Goal: Task Accomplishment & Management: Use online tool/utility

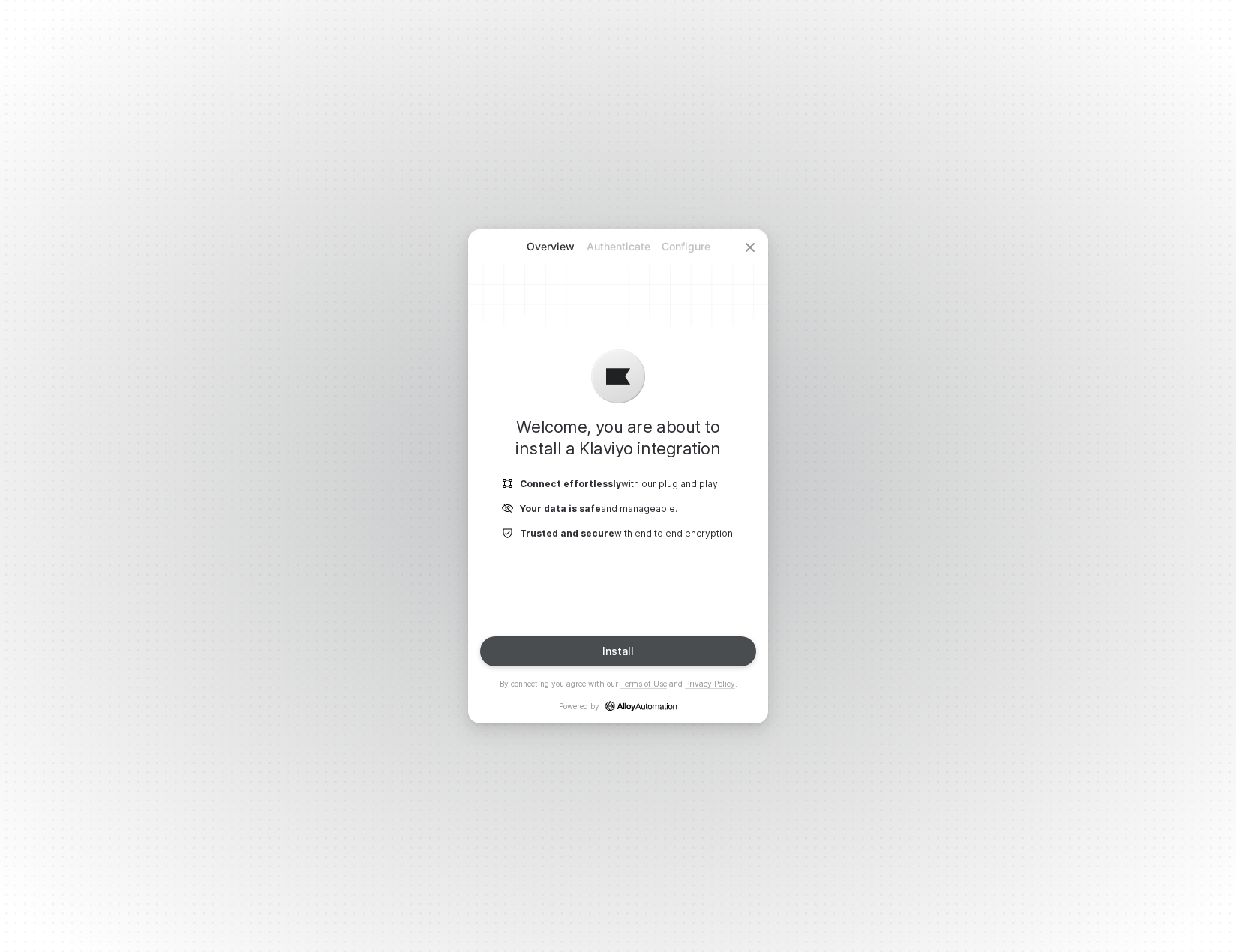
click at [601, 649] on button "Install" at bounding box center [618, 651] width 276 height 30
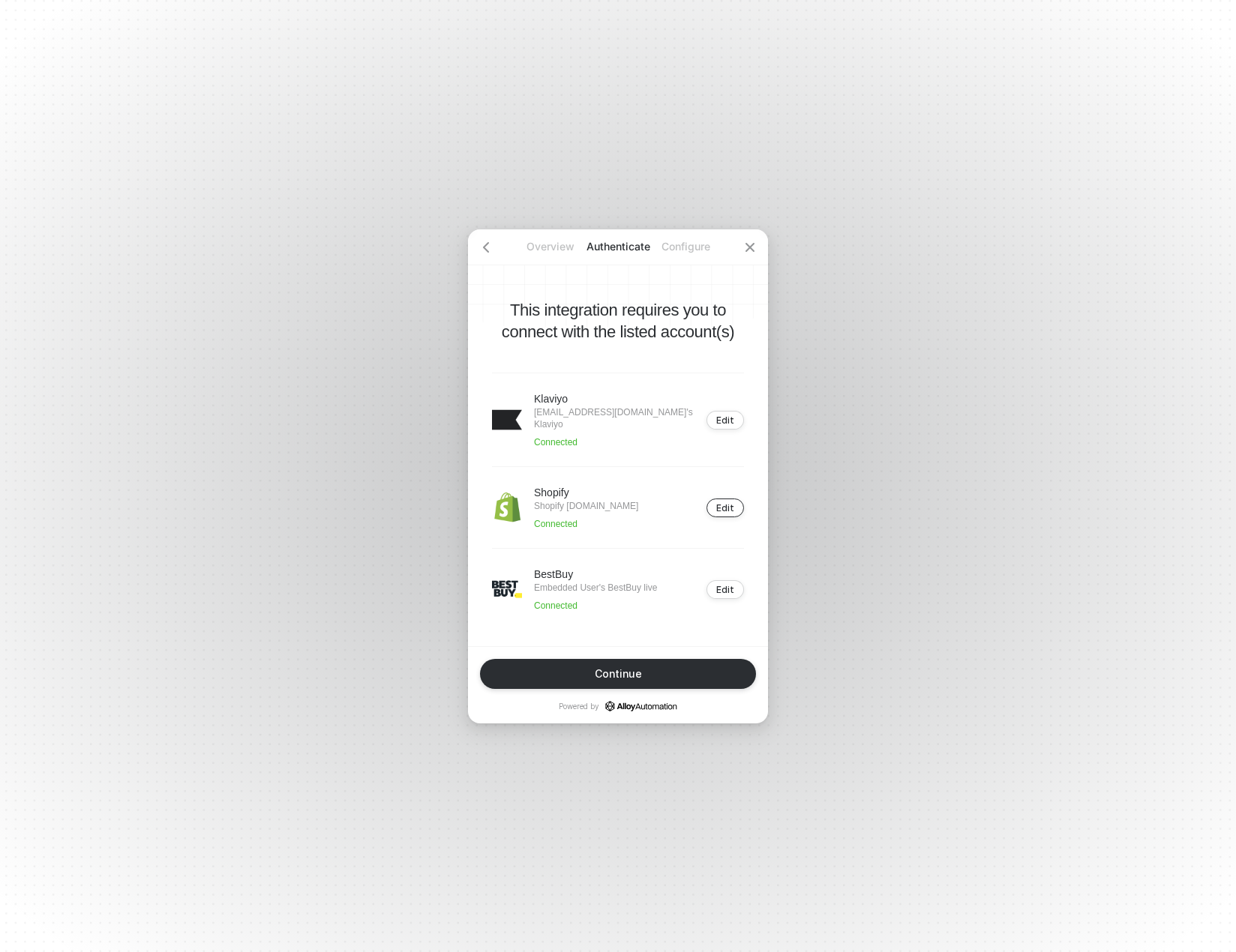
click at [736, 506] on button "Edit" at bounding box center [725, 507] width 38 height 18
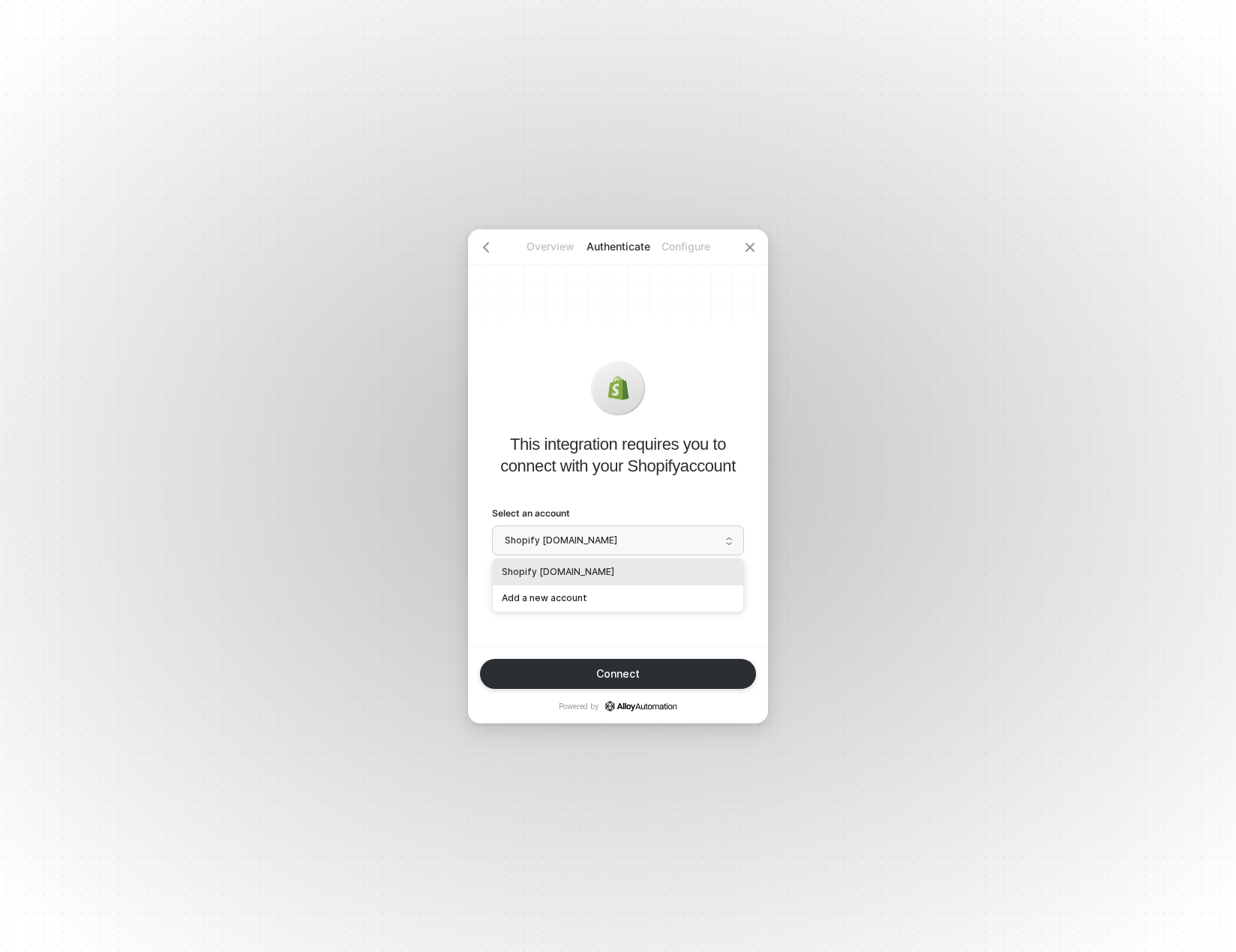
click at [704, 543] on span "Shopify [DOMAIN_NAME]" at bounding box center [617, 540] width 227 height 22
click at [573, 593] on div "Add a new account" at bounding box center [617, 599] width 233 height 15
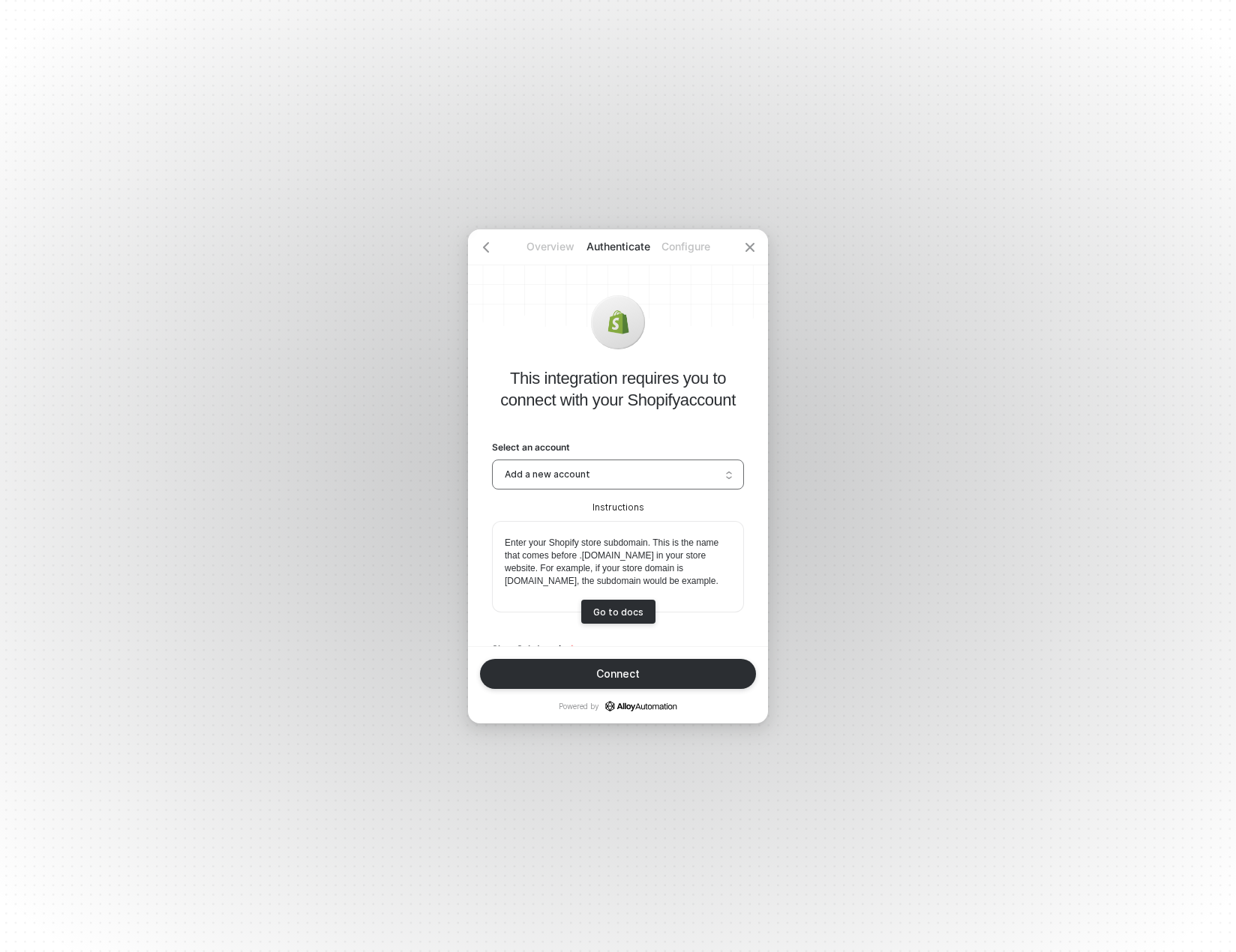
click at [671, 468] on span "Add a new account" at bounding box center [617, 474] width 227 height 22
click at [636, 676] on div "Connect" at bounding box center [617, 674] width 44 height 12
click at [639, 475] on span "Add a new account" at bounding box center [617, 474] width 227 height 22
click at [554, 524] on div "Add a new account" at bounding box center [617, 531] width 250 height 26
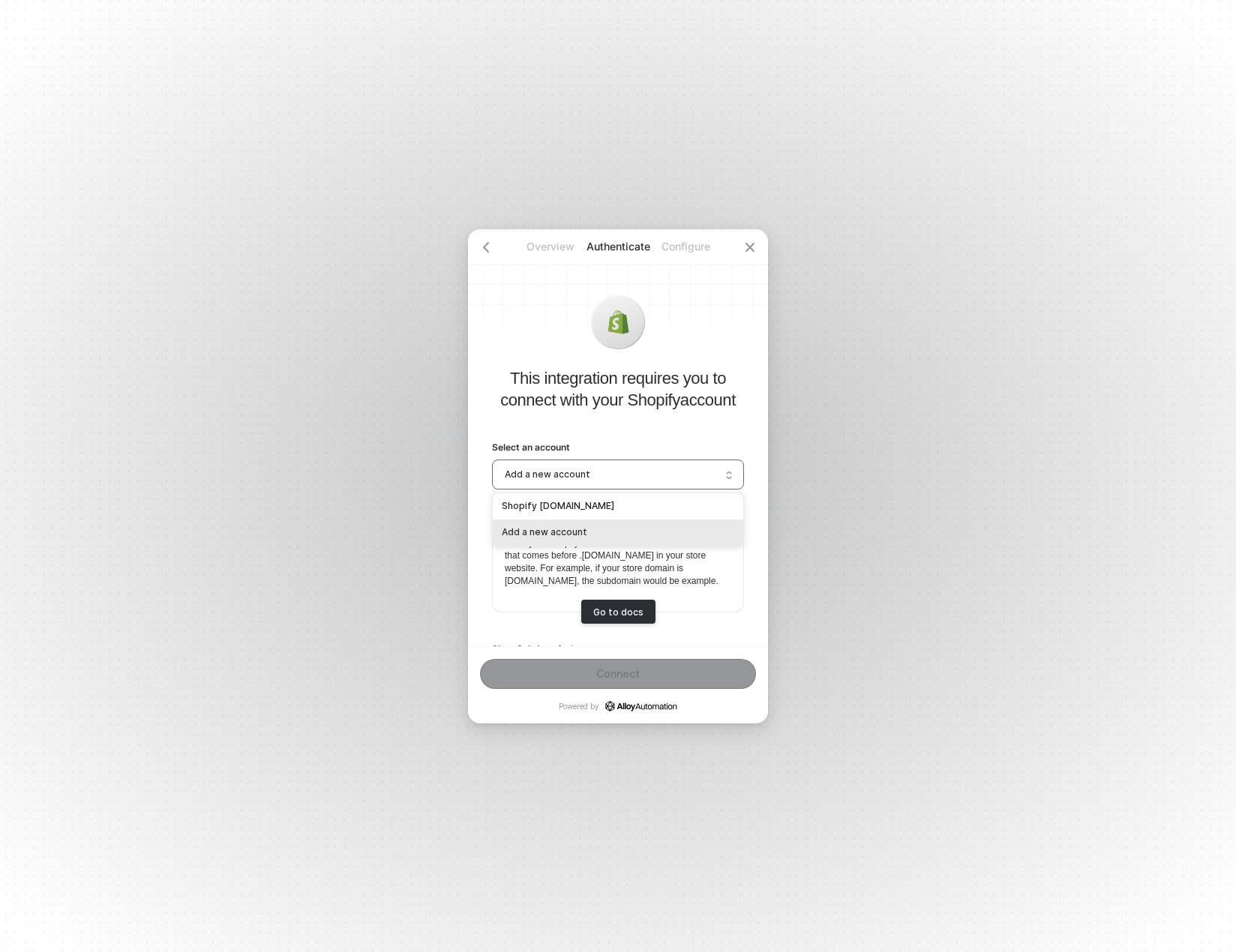
click at [712, 481] on span "Add a new account" at bounding box center [617, 474] width 227 height 22
click at [563, 534] on div "Add a new account" at bounding box center [617, 531] width 233 height 15
click at [619, 615] on link "Go to docs" at bounding box center [618, 611] width 74 height 24
click at [643, 475] on span "Add a new account" at bounding box center [617, 474] width 227 height 22
click at [554, 530] on div "Add a new account" at bounding box center [617, 531] width 233 height 15
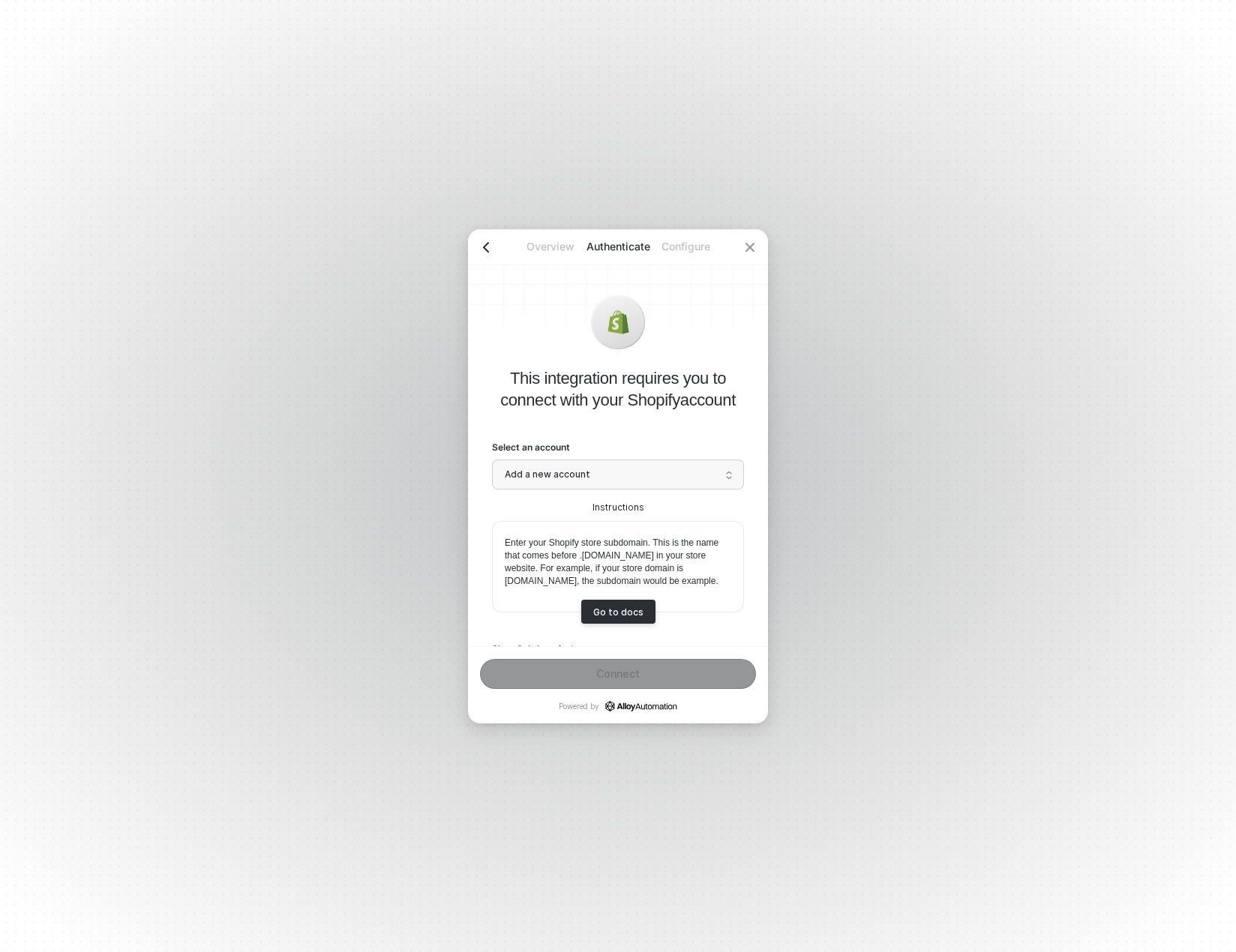
click at [491, 248] on div at bounding box center [486, 247] width 36 height 36
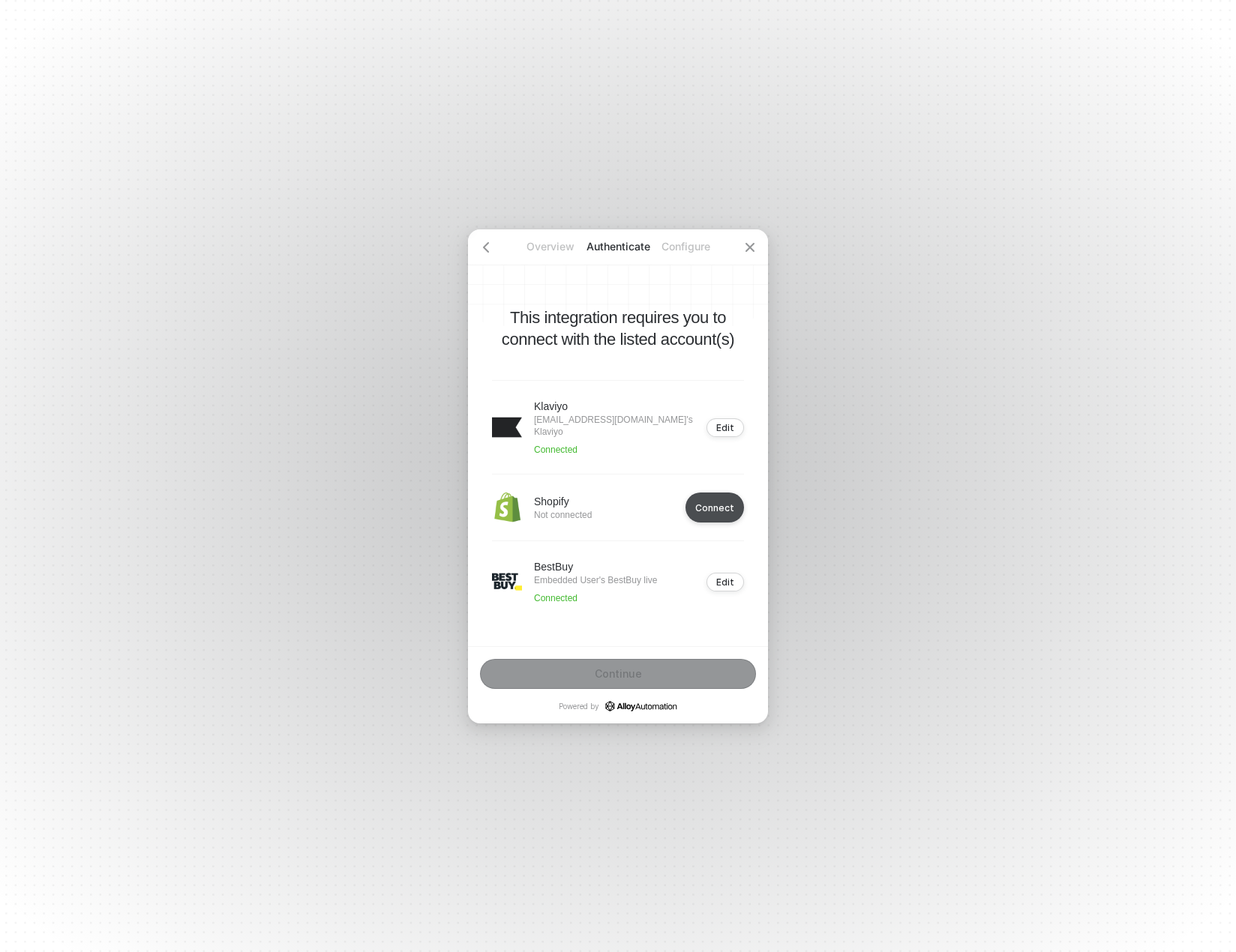
click at [710, 502] on div "Connect" at bounding box center [714, 508] width 39 height 12
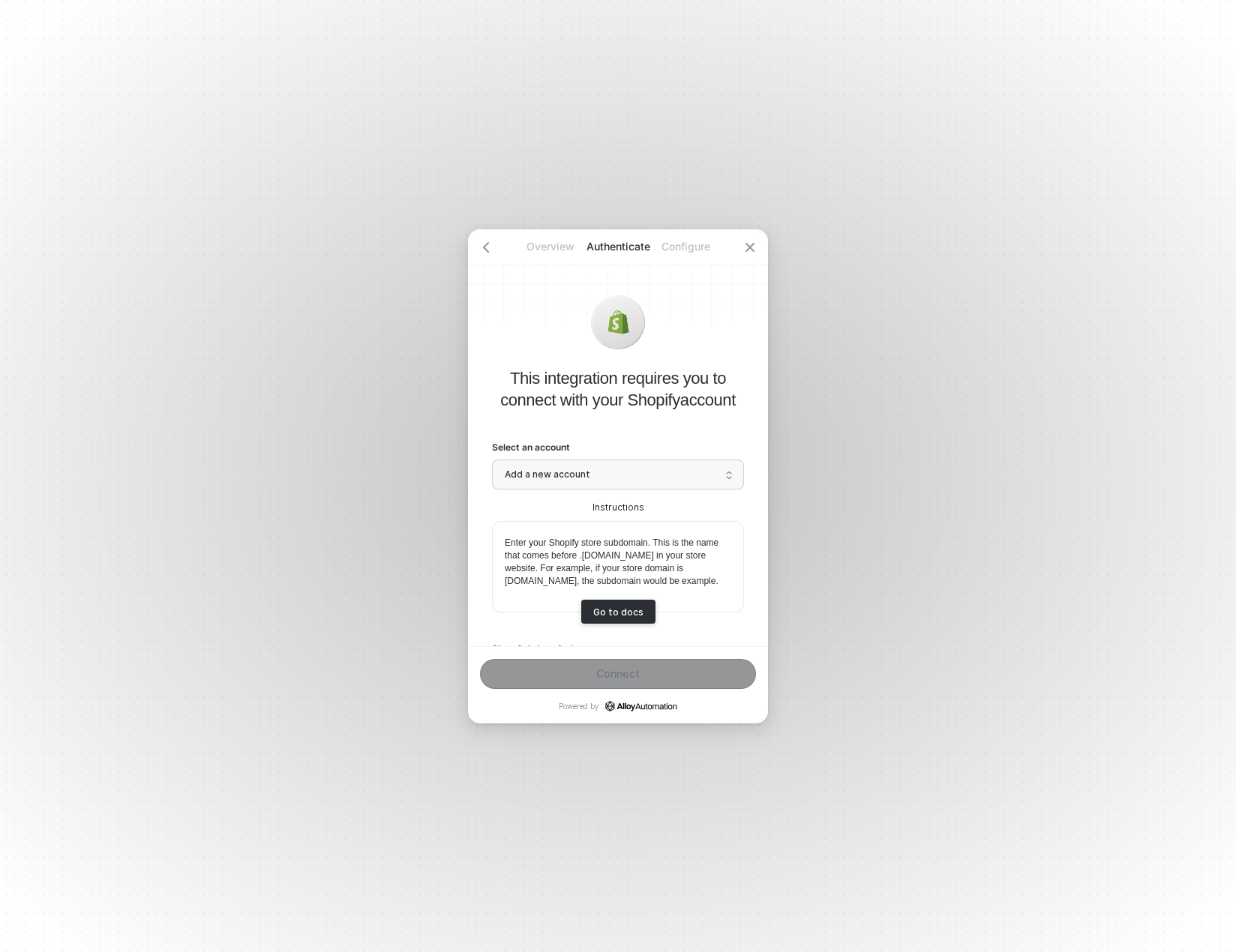
click at [674, 467] on span "Add a new account" at bounding box center [617, 474] width 227 height 22
click at [537, 527] on div "Add a new account" at bounding box center [617, 531] width 233 height 15
click at [695, 246] on p "Configure" at bounding box center [684, 246] width 67 height 15
click at [572, 472] on span "Add a new account" at bounding box center [617, 474] width 227 height 22
click at [560, 501] on div "Shopify [DOMAIN_NAME]" at bounding box center [617, 506] width 233 height 15
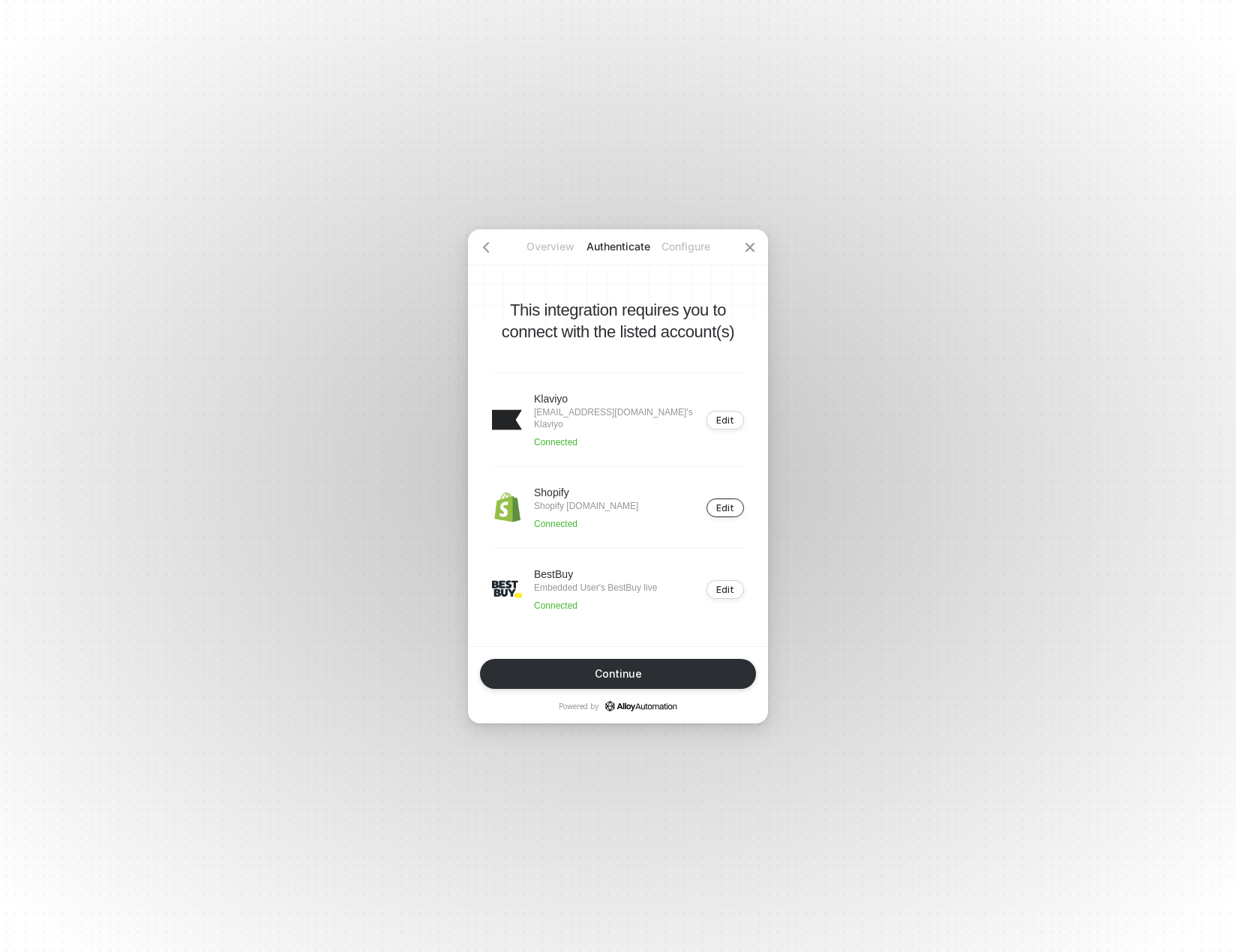
click at [726, 506] on div "Edit" at bounding box center [725, 508] width 18 height 12
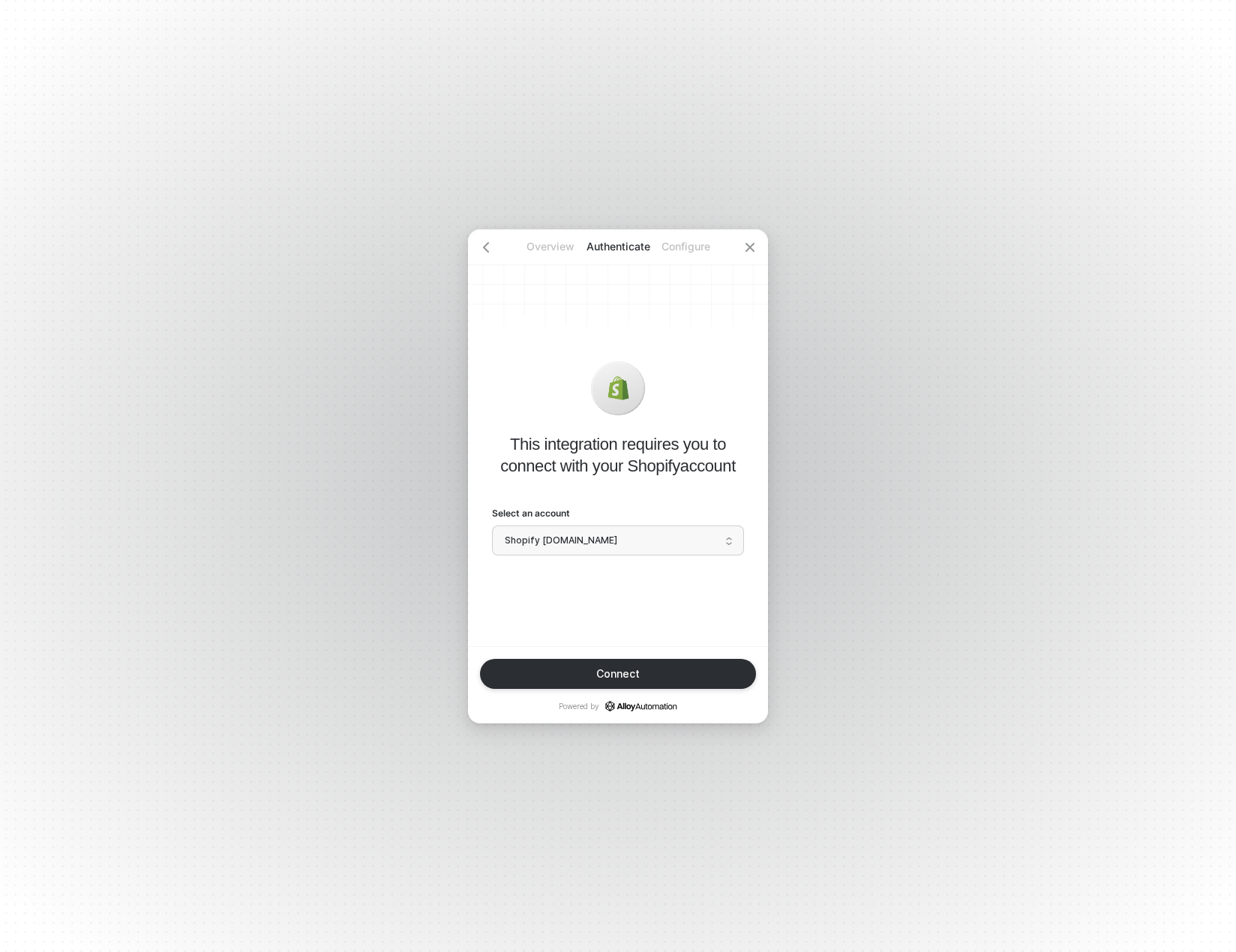
click at [541, 545] on span "Shopify [DOMAIN_NAME]" at bounding box center [617, 540] width 227 height 22
click at [543, 593] on div "Add a new account" at bounding box center [617, 599] width 233 height 15
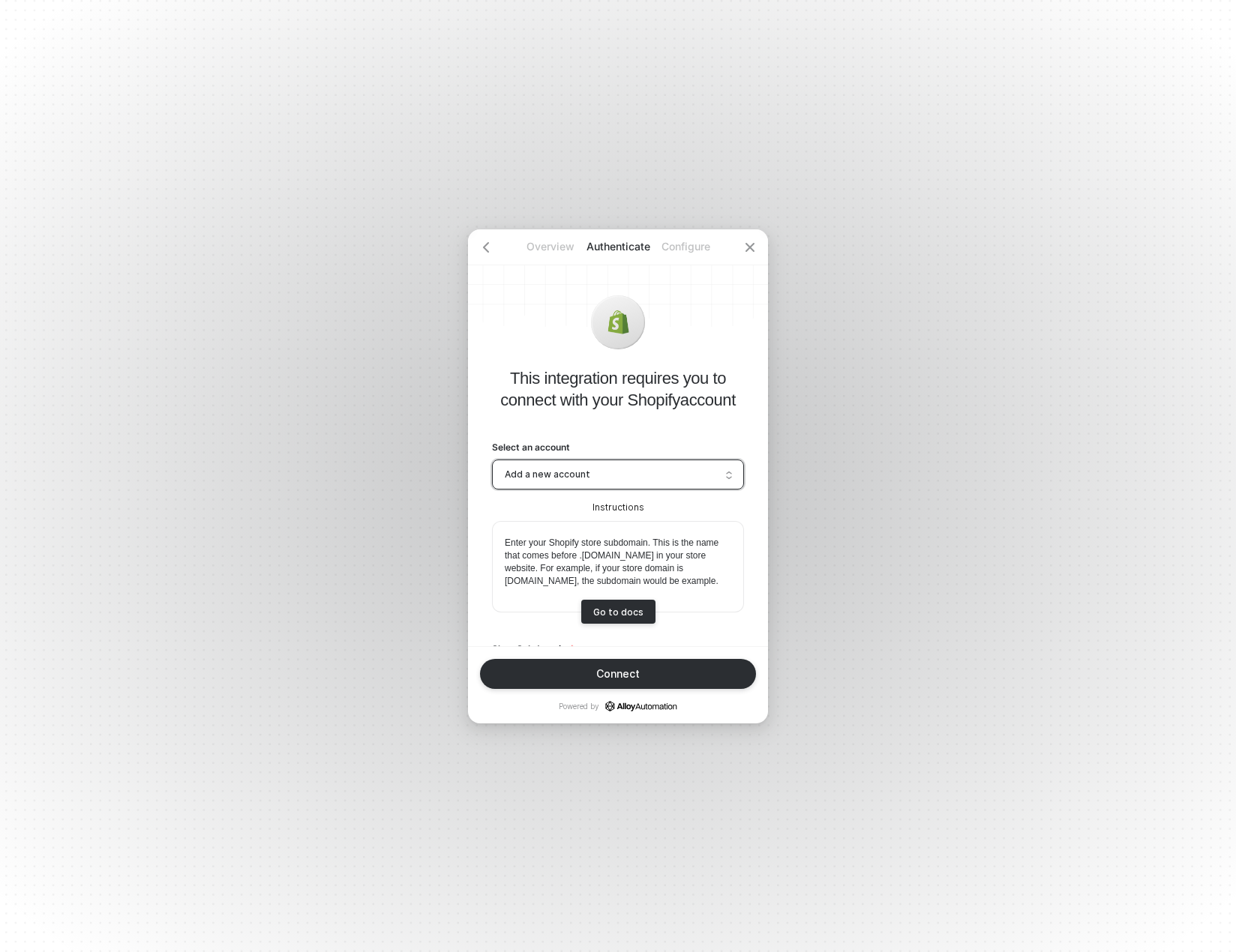
click at [651, 392] on p "This integration requires you to connect with your Shopify account" at bounding box center [617, 388] width 252 height 44
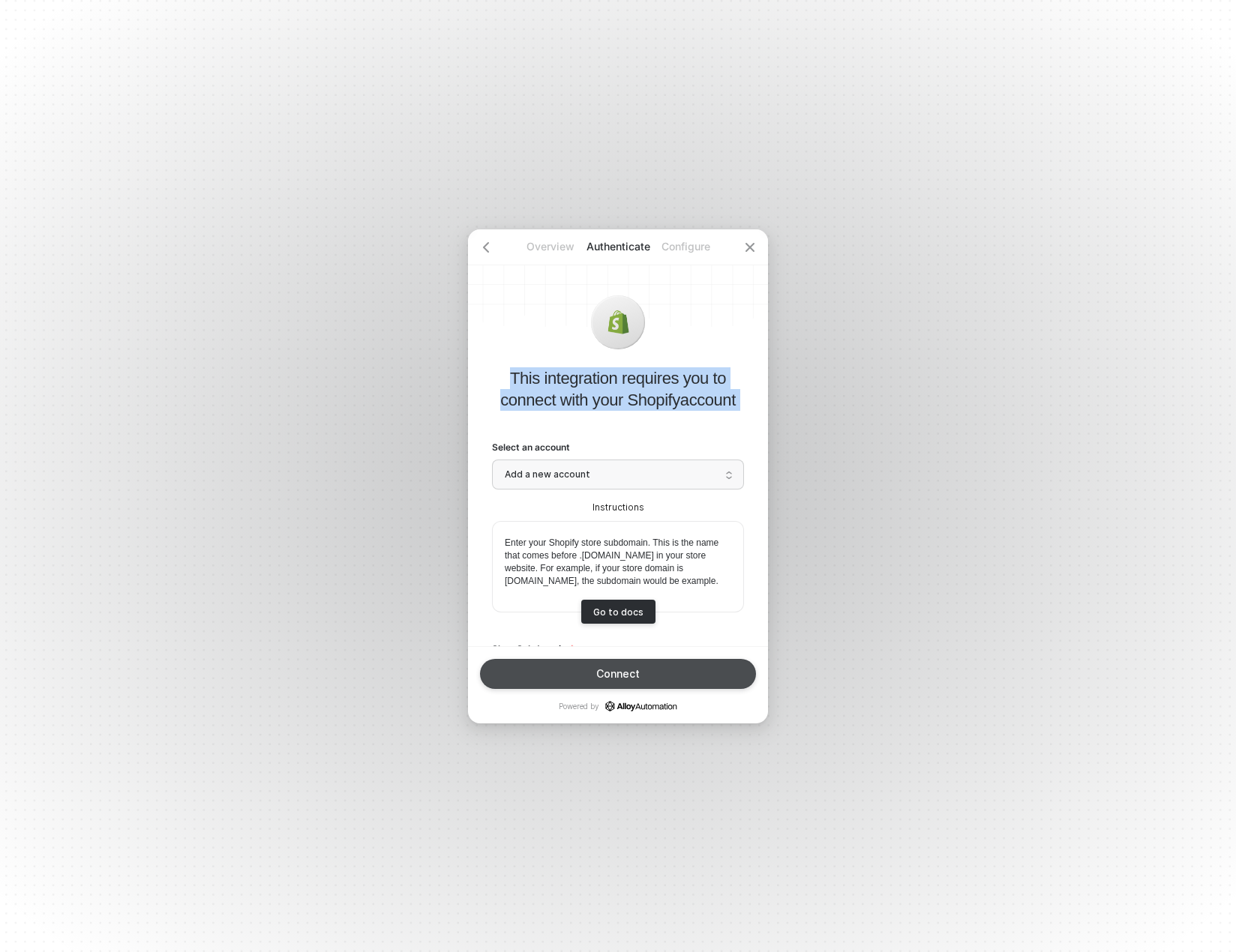
click at [666, 668] on button "Connect" at bounding box center [618, 674] width 276 height 30
click at [619, 678] on div "Connect" at bounding box center [617, 674] width 44 height 12
click at [622, 673] on div "Connect" at bounding box center [617, 674] width 44 height 12
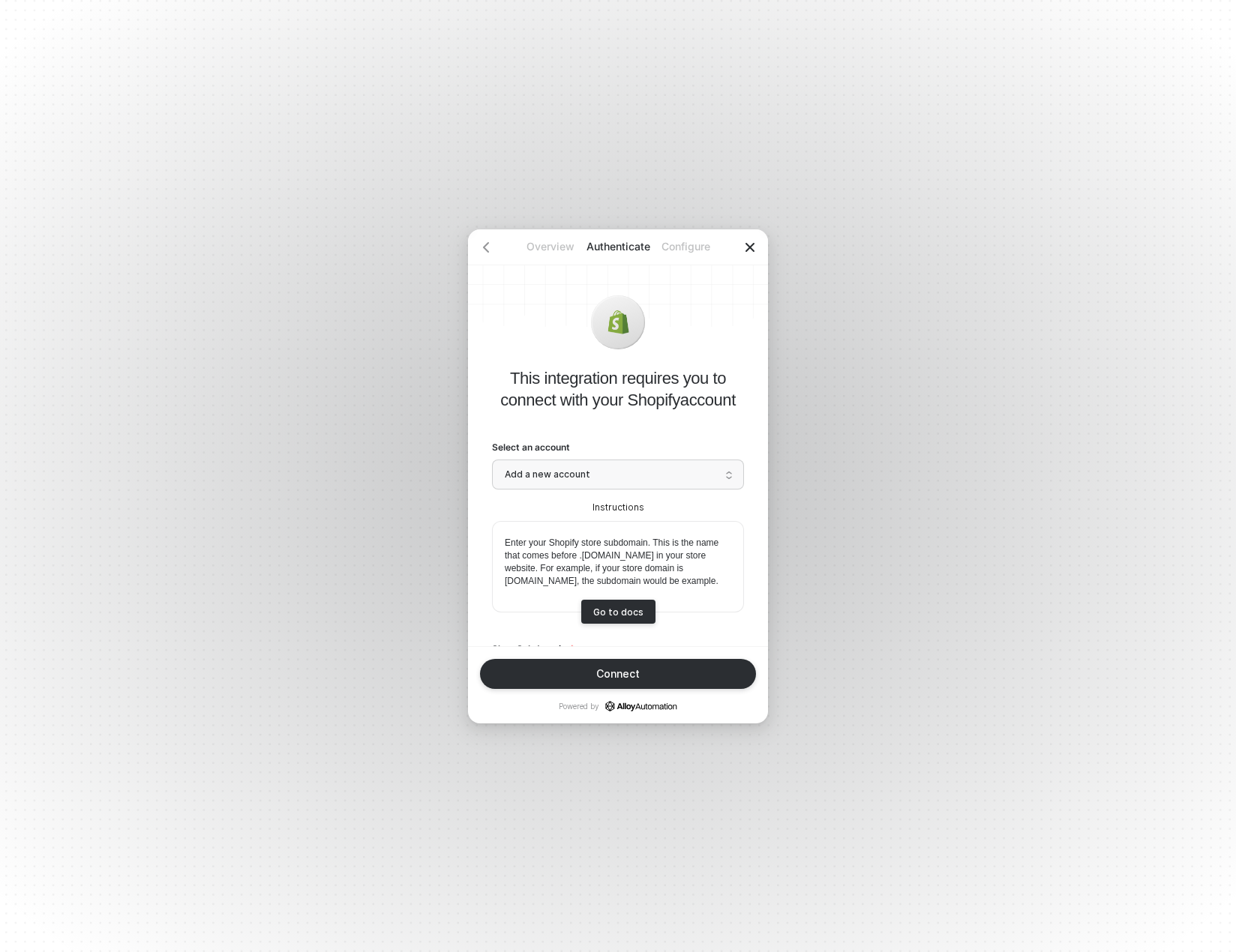
click at [752, 243] on icon "icon-close" at bounding box center [749, 247] width 9 height 9
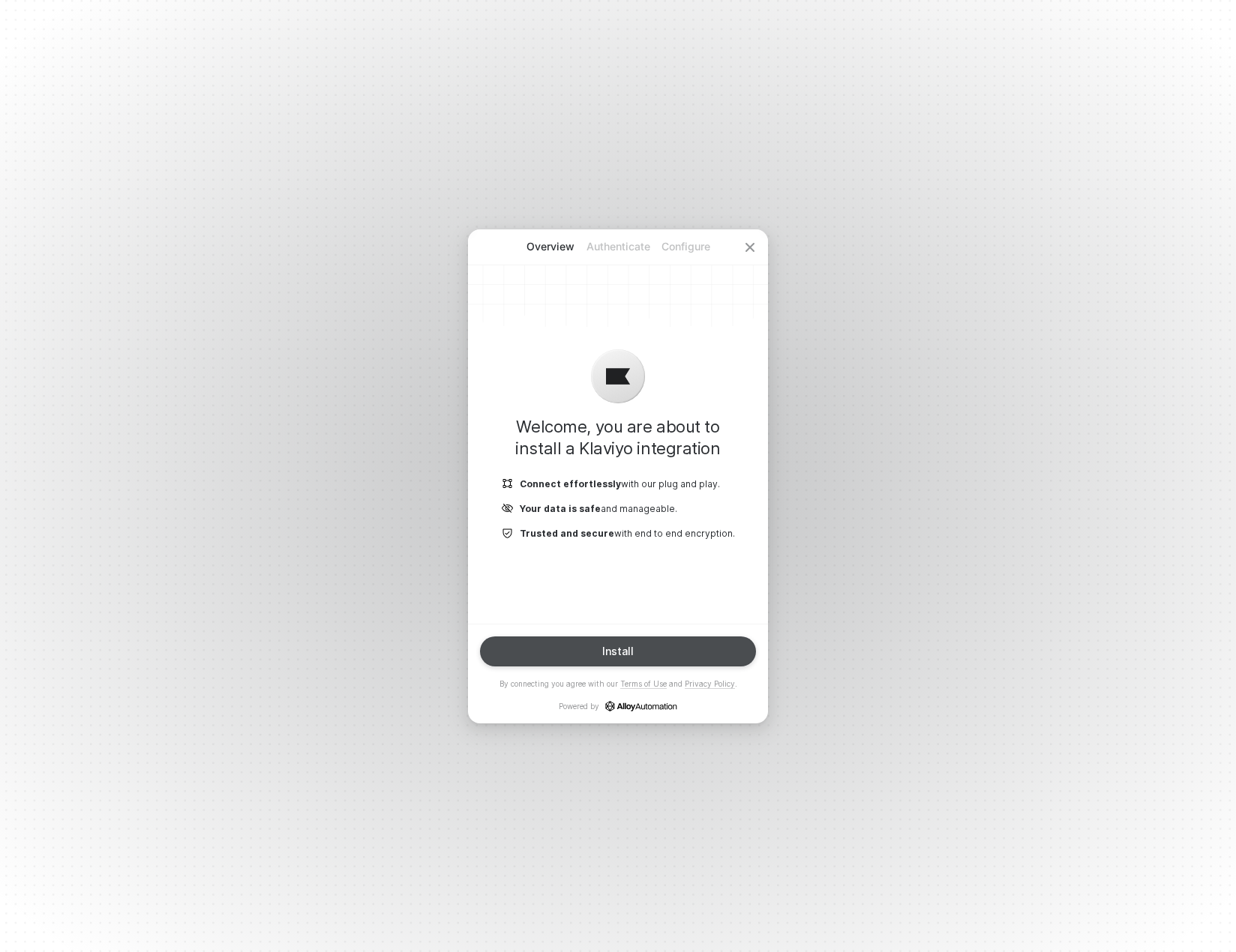
click at [619, 644] on button "Install" at bounding box center [618, 651] width 276 height 30
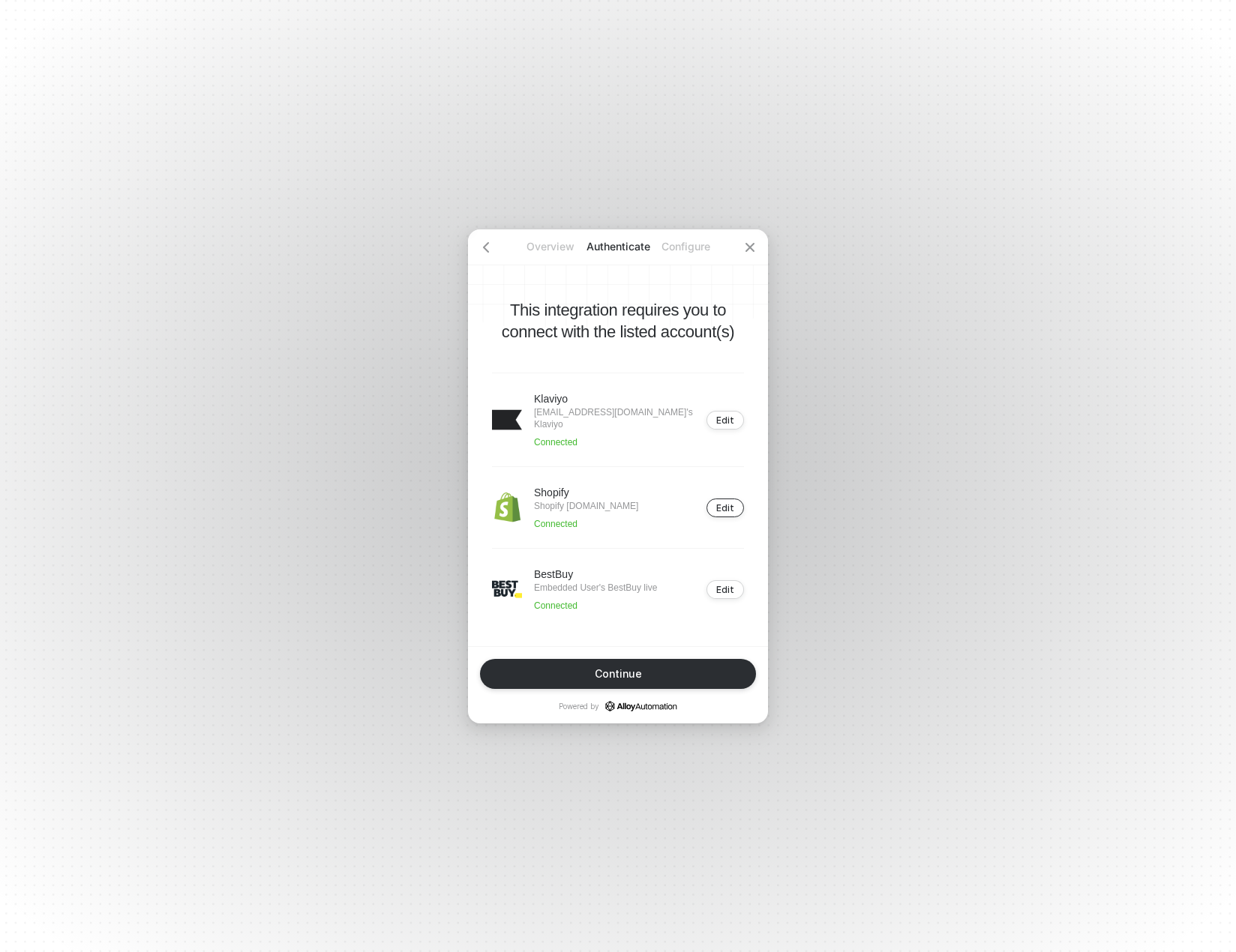
click at [732, 504] on div "Edit" at bounding box center [725, 508] width 18 height 12
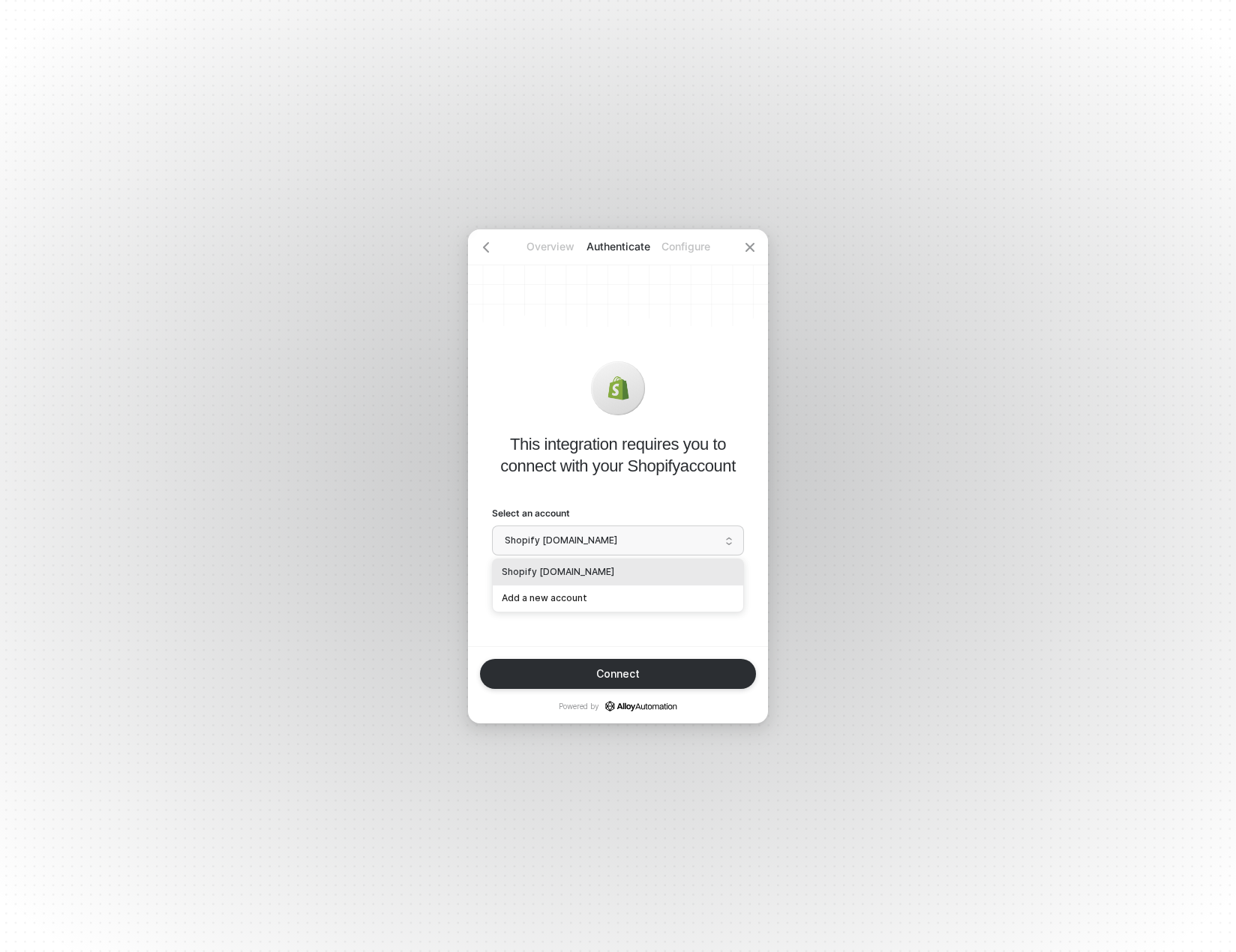
click at [628, 535] on span "Shopify [DOMAIN_NAME]" at bounding box center [617, 540] width 227 height 22
click at [585, 592] on div "Add a new account" at bounding box center [617, 599] width 233 height 15
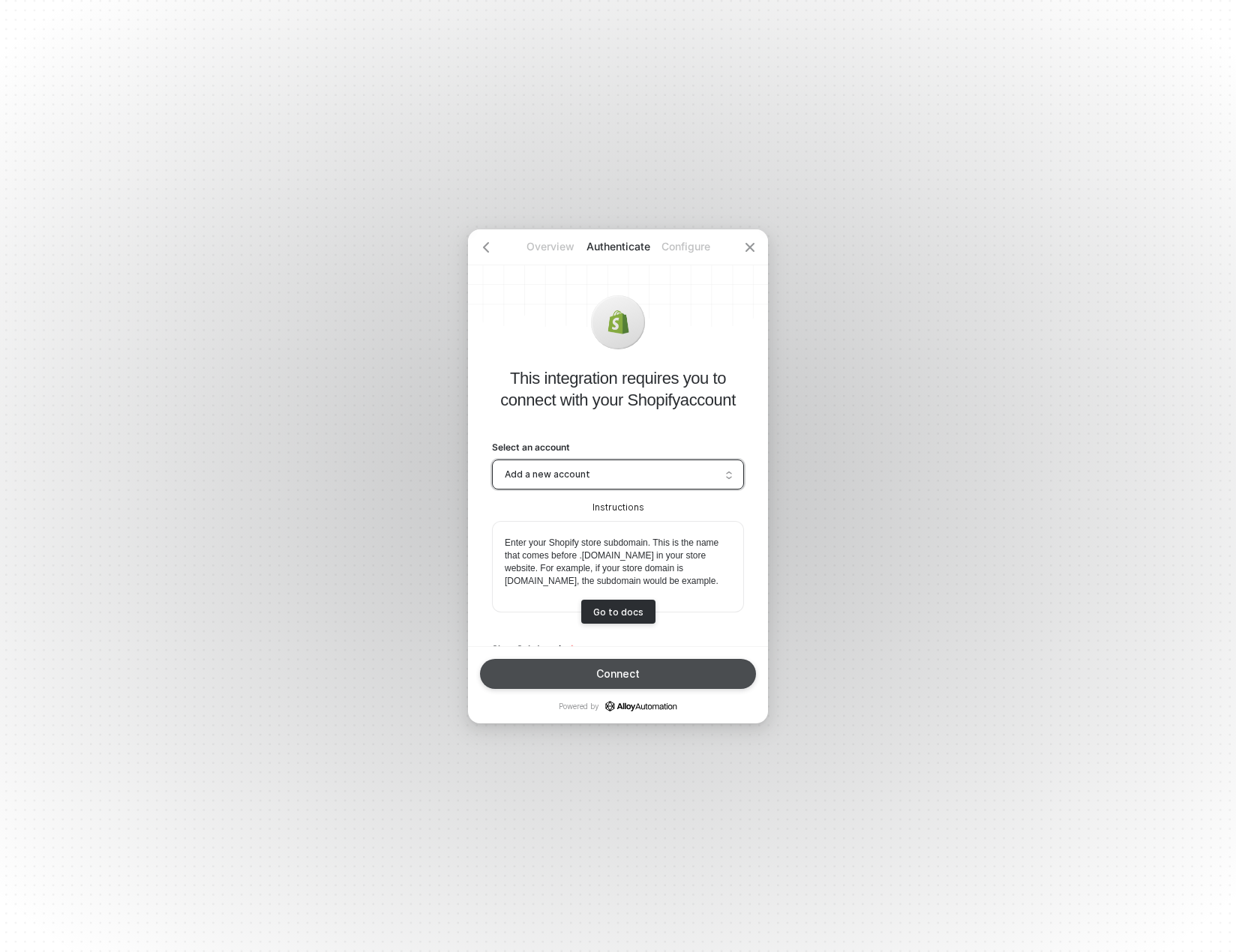
click at [616, 668] on div "Connect" at bounding box center [617, 674] width 44 height 12
click at [592, 677] on button "Connect" at bounding box center [618, 674] width 276 height 30
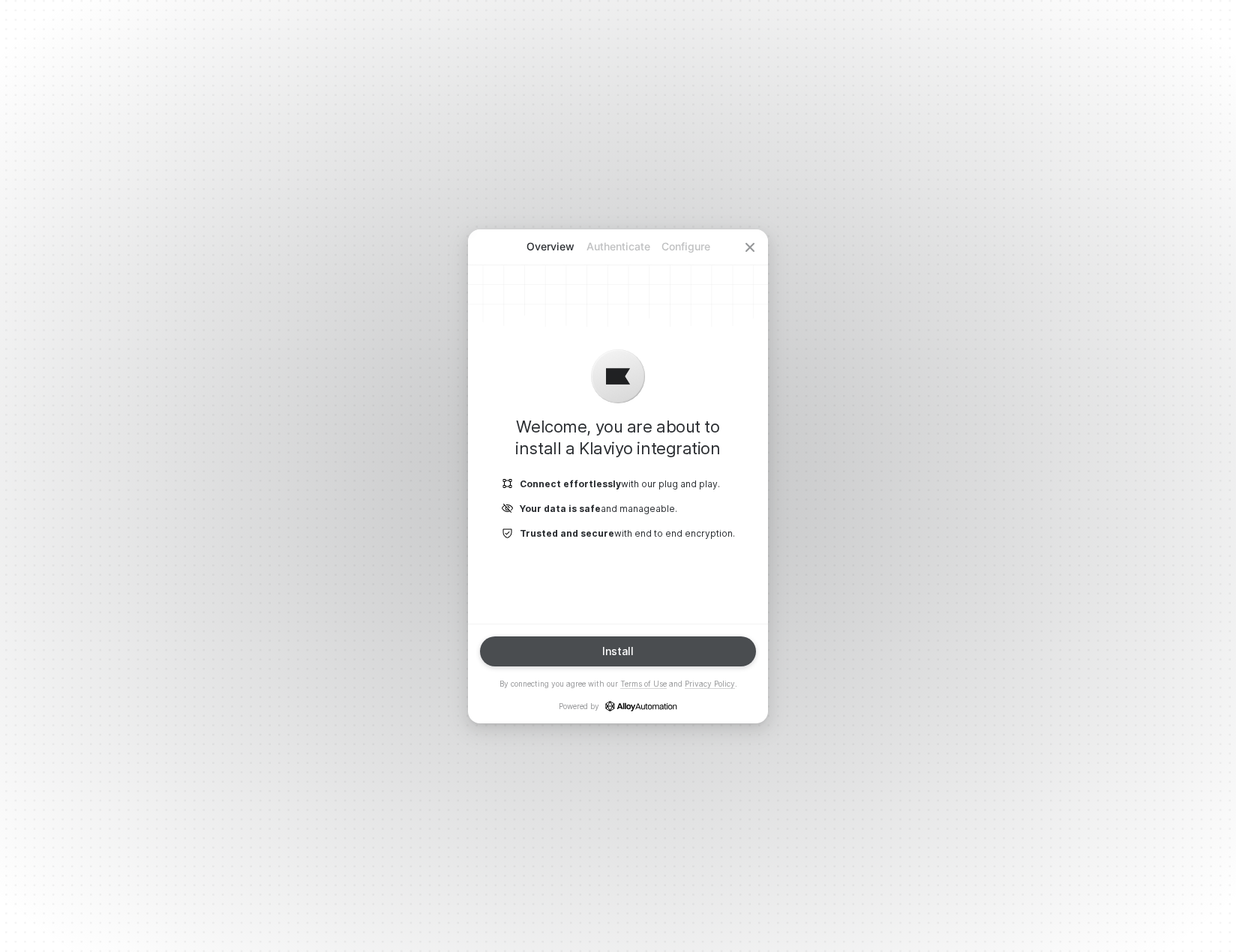
click at [580, 645] on button "Install" at bounding box center [618, 651] width 276 height 30
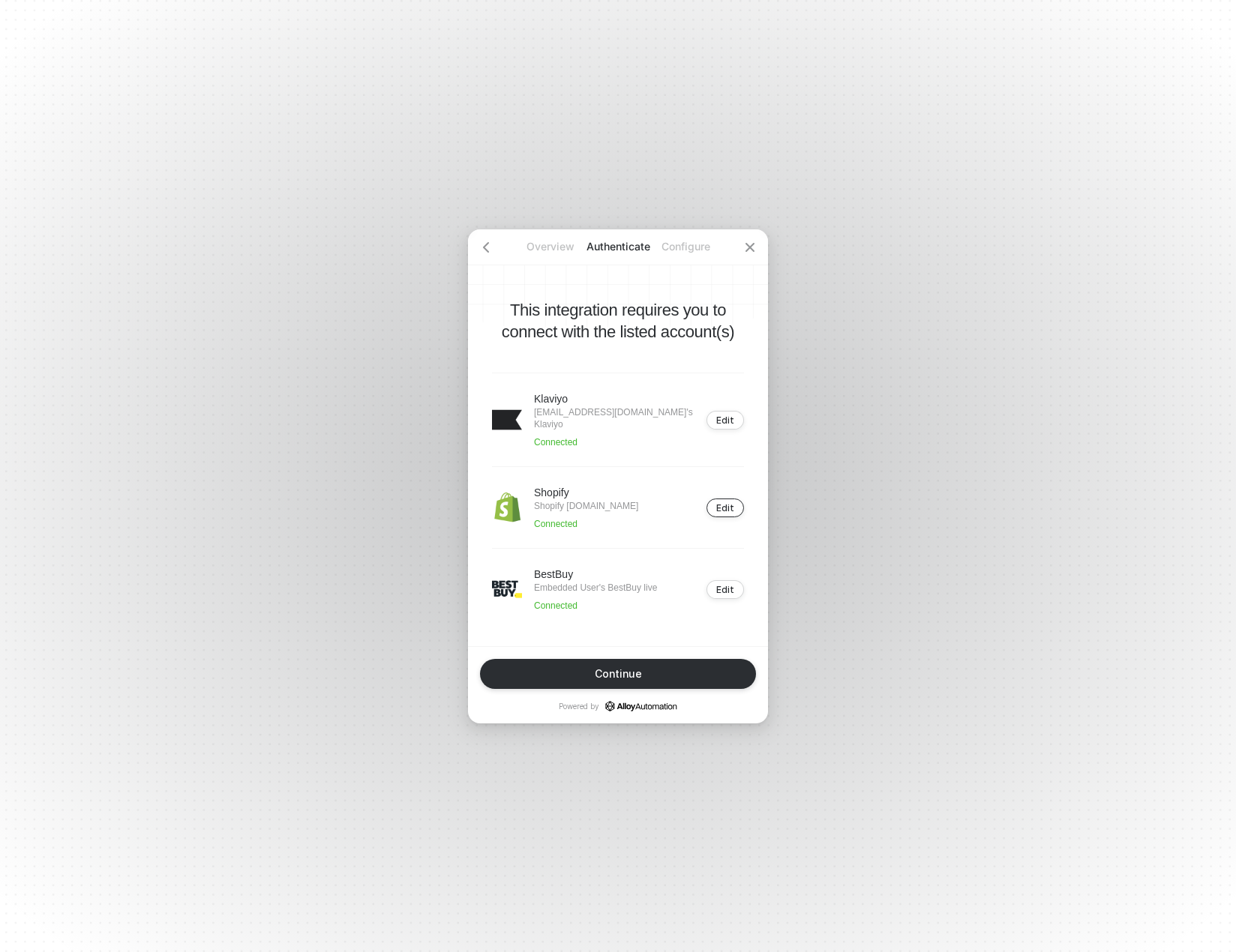
click at [721, 502] on div "Edit" at bounding box center [725, 508] width 18 height 12
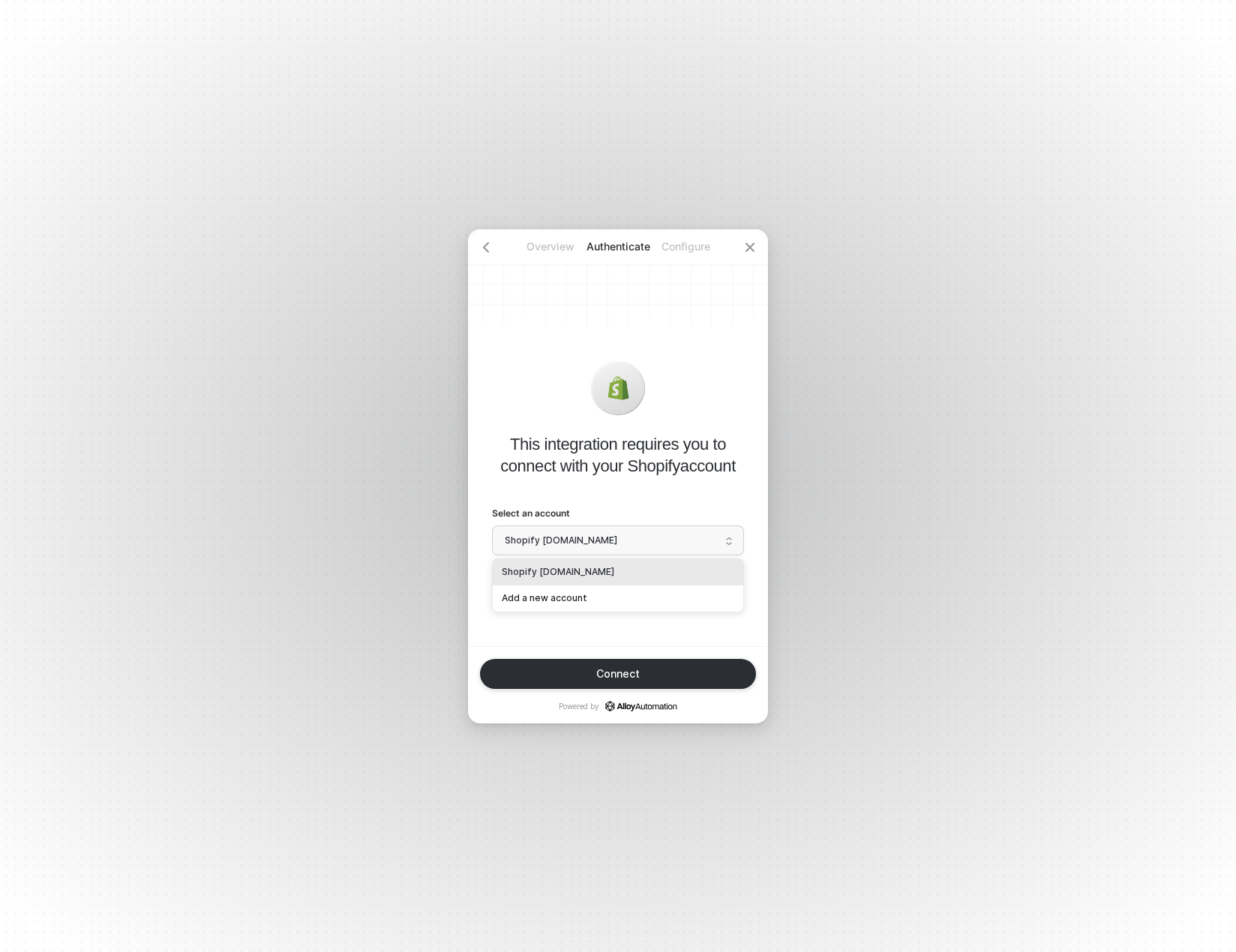
click at [624, 544] on span "Shopify [DOMAIN_NAME]" at bounding box center [617, 540] width 227 height 22
click at [576, 600] on div "Add a new account" at bounding box center [617, 599] width 233 height 15
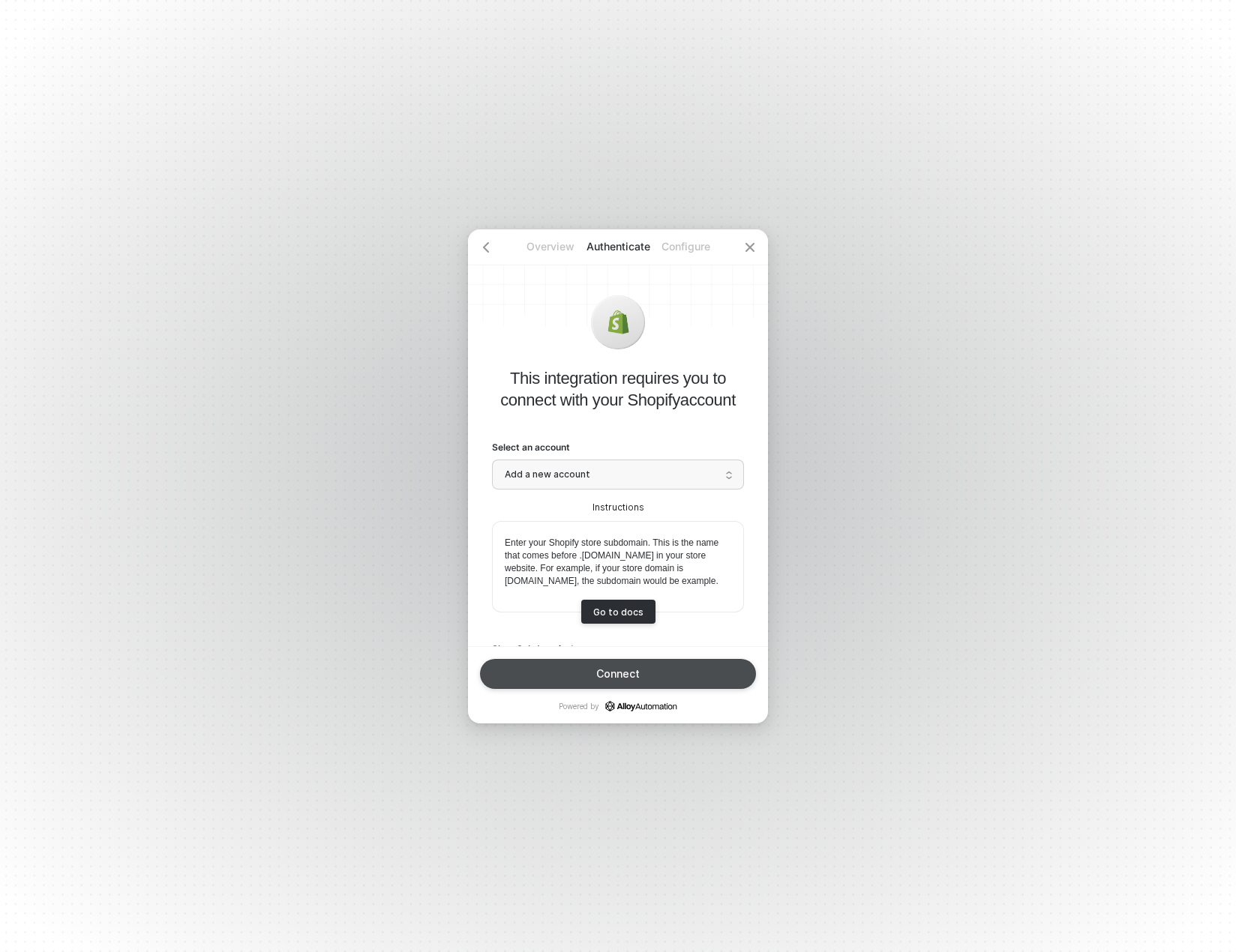
click at [617, 676] on div "Connect" at bounding box center [617, 674] width 44 height 12
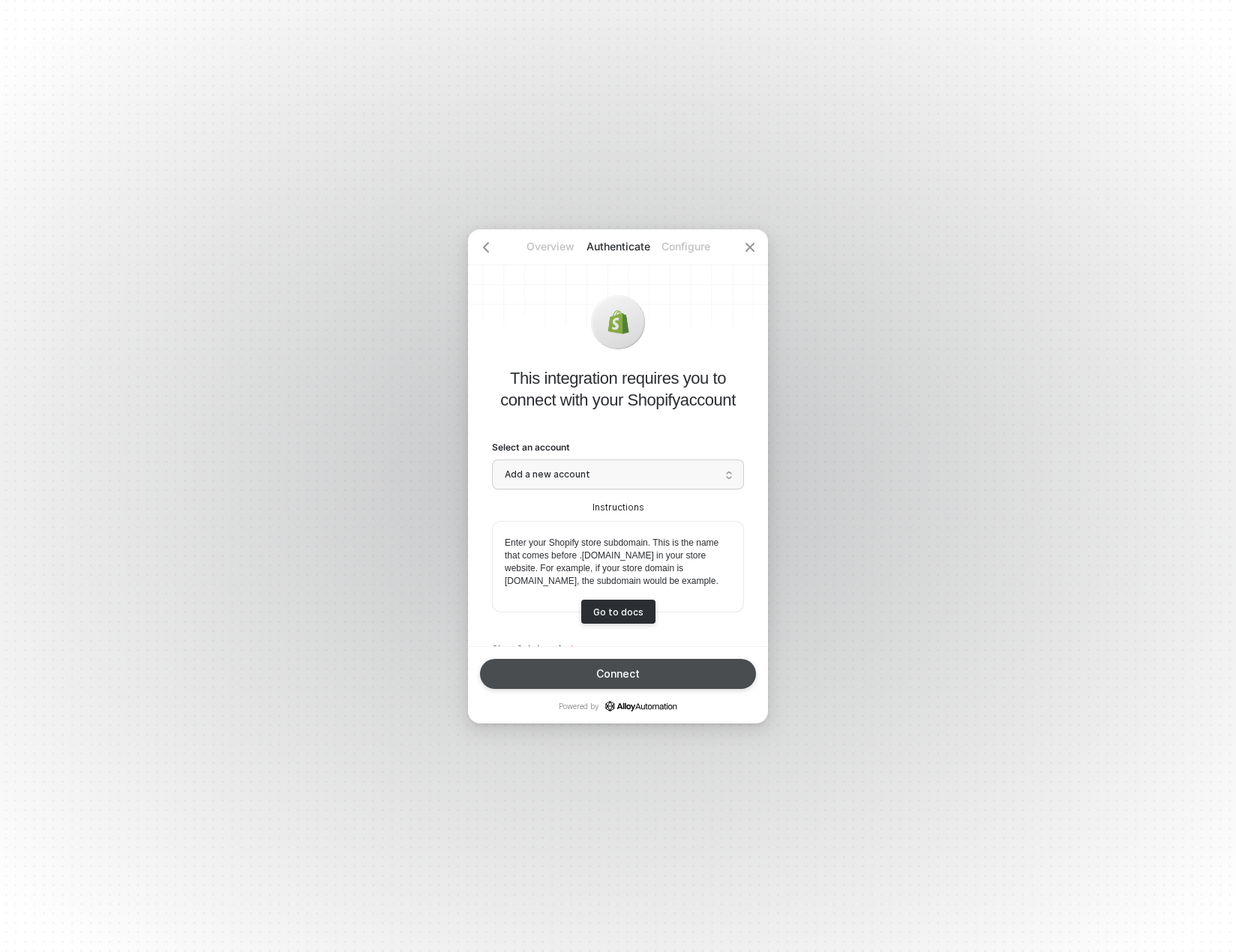
click at [617, 676] on div "Connect" at bounding box center [617, 674] width 44 height 12
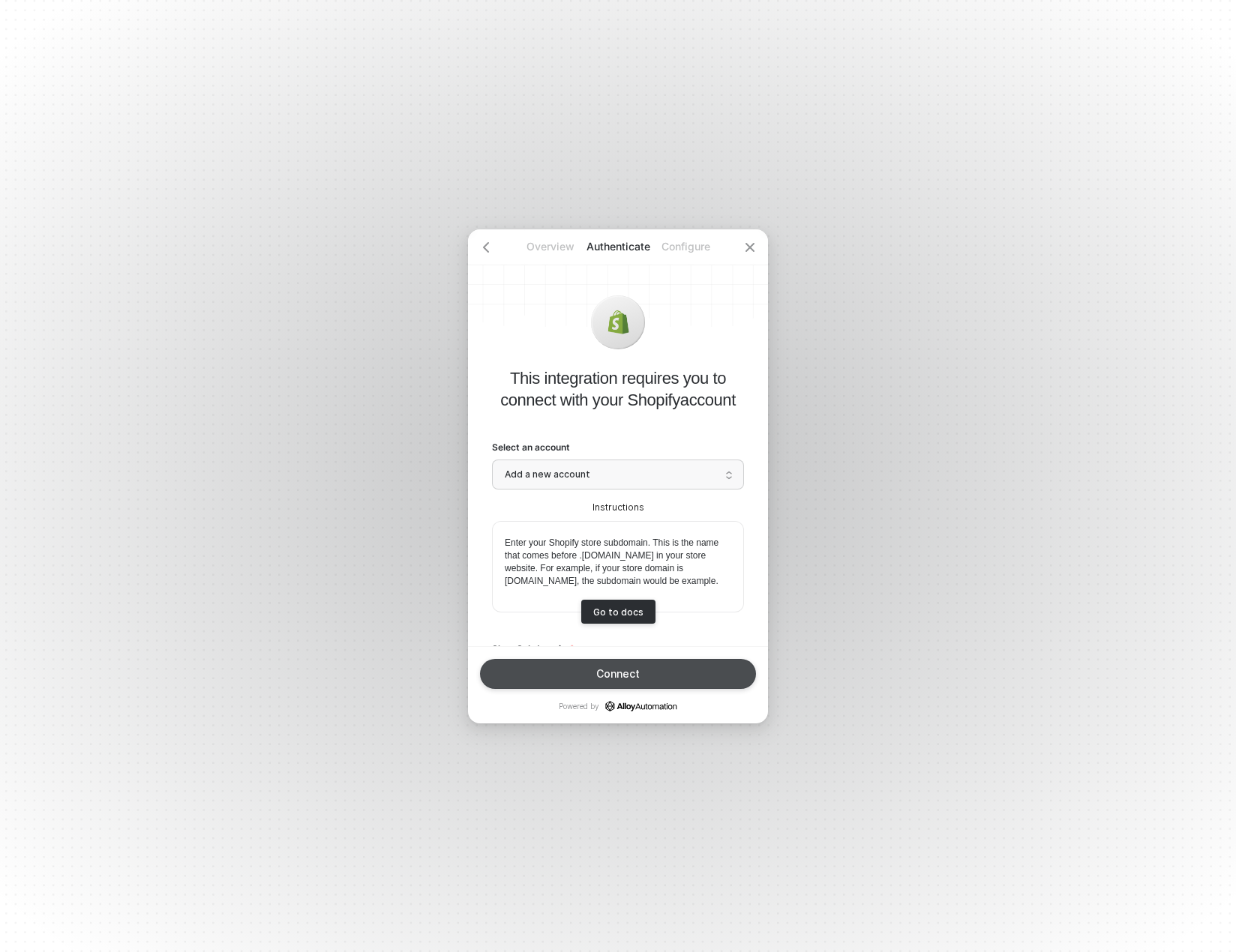
click at [617, 676] on div "Connect" at bounding box center [617, 674] width 44 height 12
click at [619, 675] on div "Connect" at bounding box center [617, 674] width 44 height 12
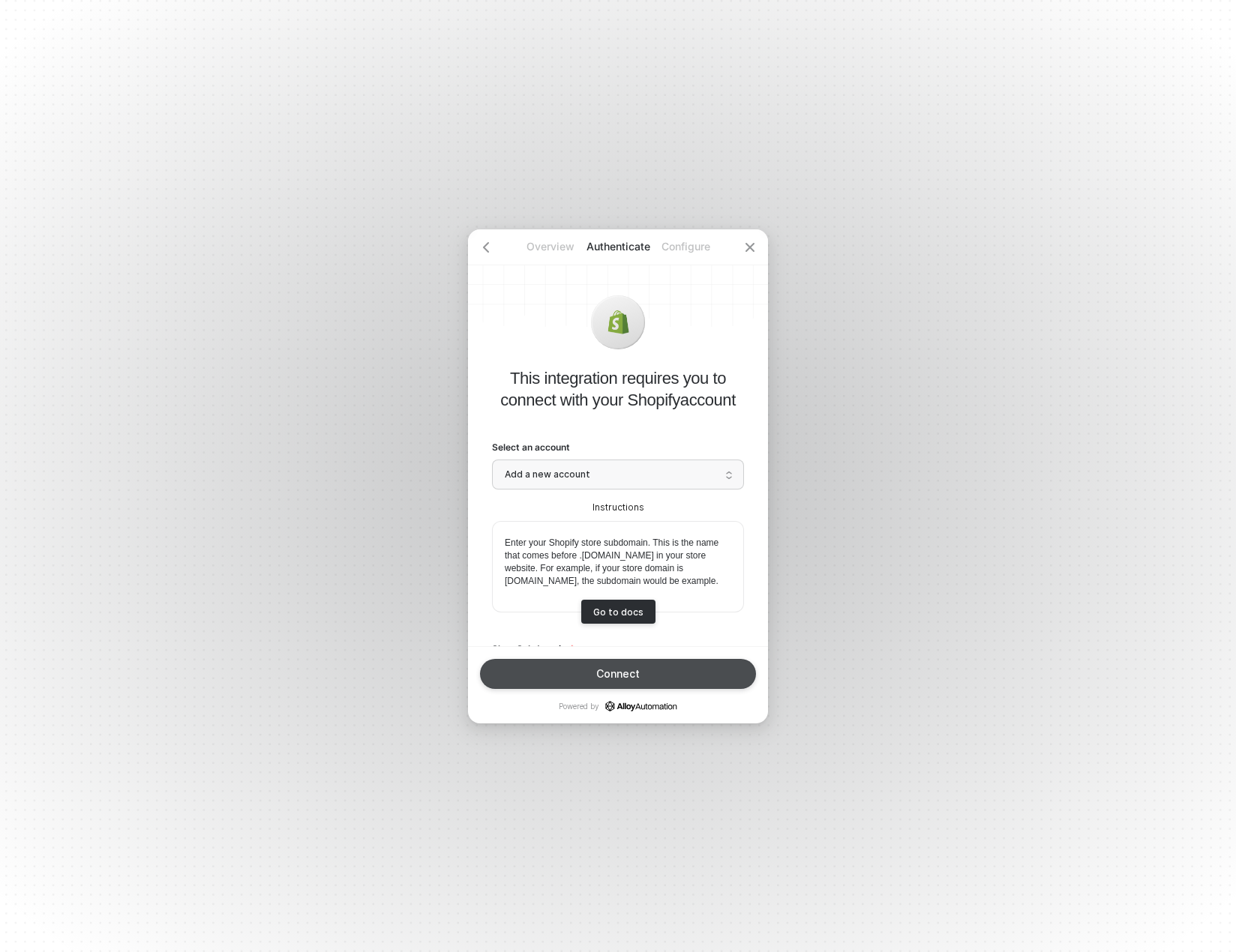
click at [619, 675] on div "Connect" at bounding box center [617, 674] width 44 height 12
click at [614, 502] on div "Instructions" at bounding box center [617, 507] width 252 height 13
click at [591, 473] on span "Add a new account" at bounding box center [617, 474] width 227 height 22
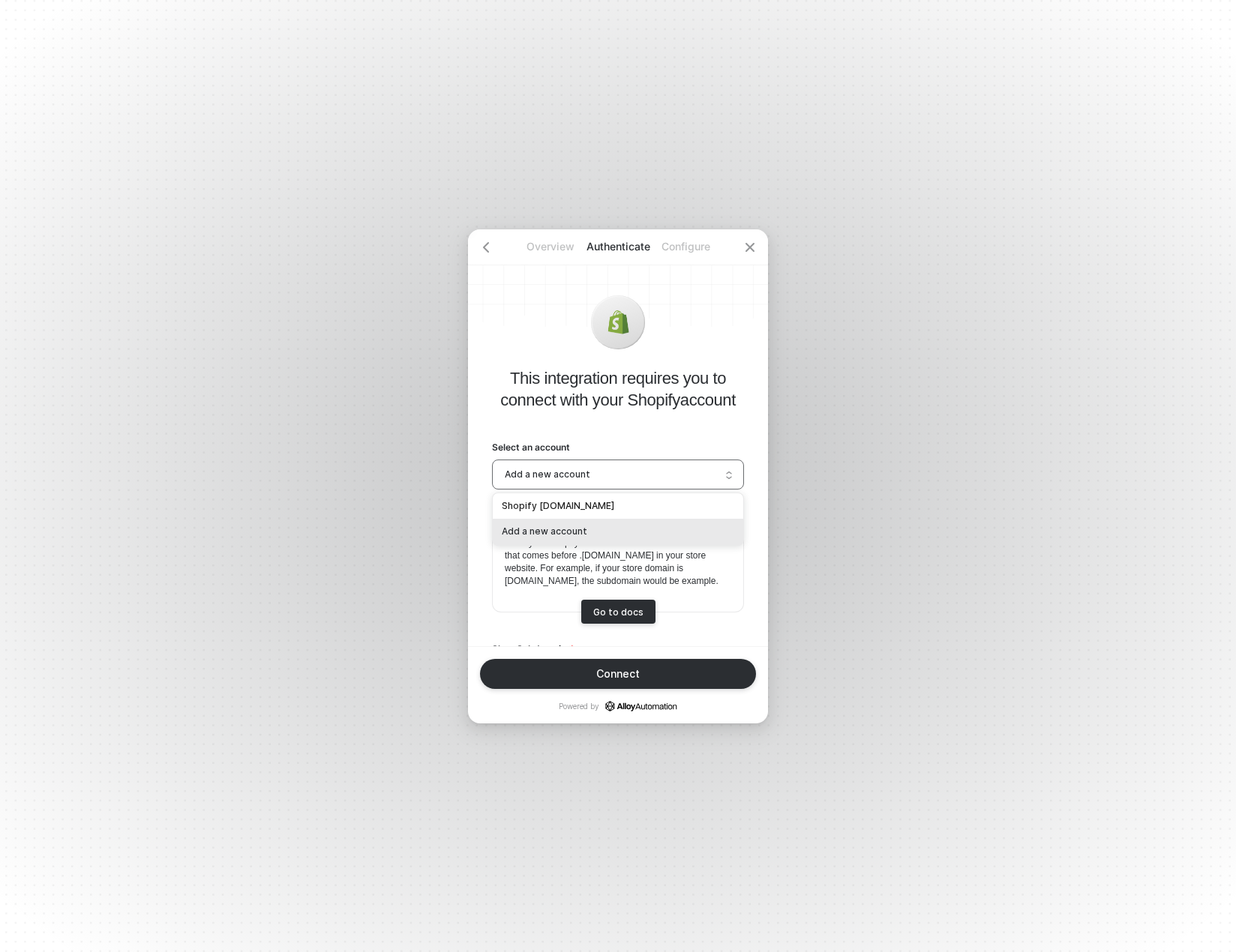
click at [563, 524] on div "Add a new account" at bounding box center [617, 531] width 250 height 26
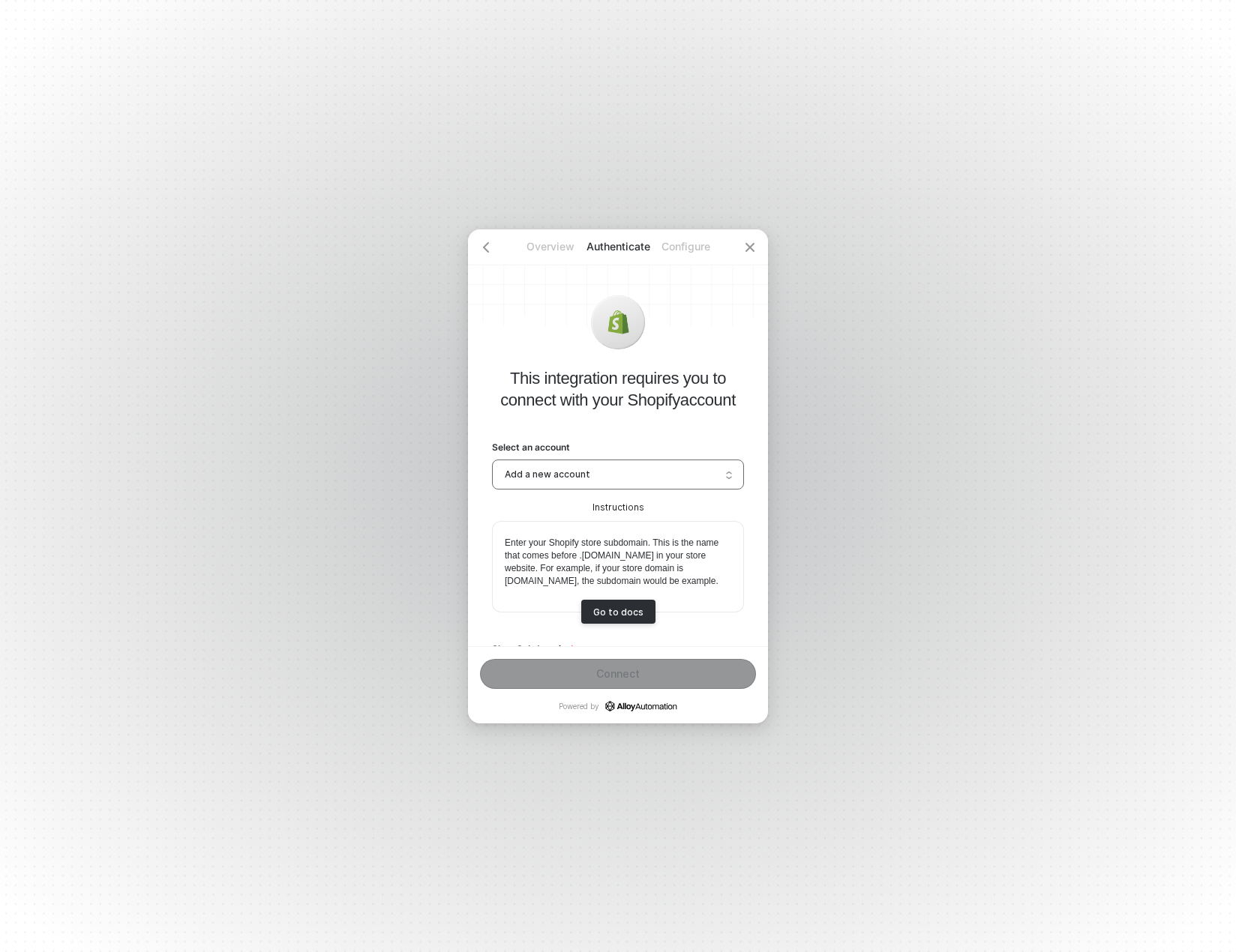
click at [638, 464] on span "Add a new account" at bounding box center [617, 474] width 227 height 22
click at [549, 506] on div "Shopify [DOMAIN_NAME]" at bounding box center [617, 506] width 233 height 15
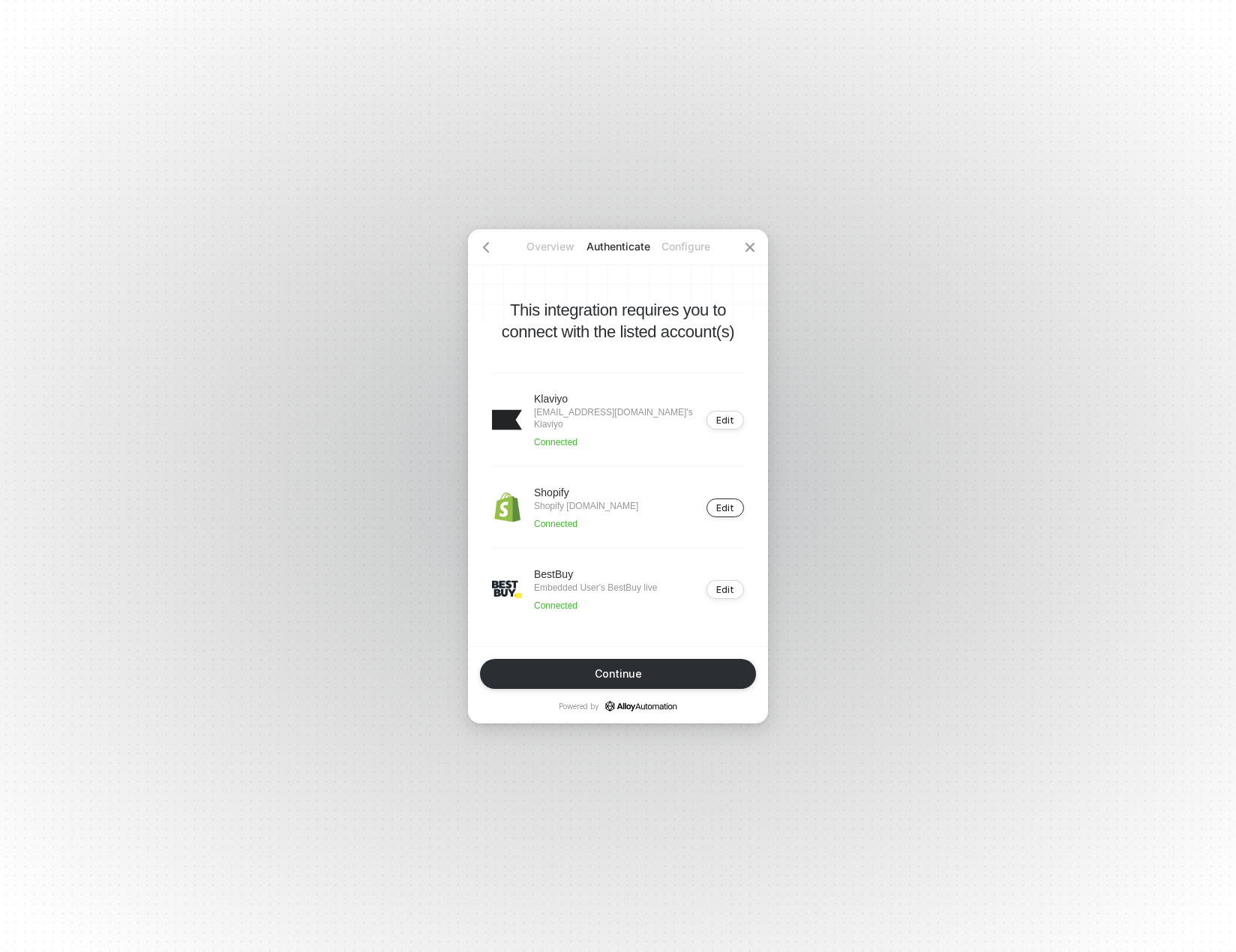
click at [724, 503] on div "Edit" at bounding box center [725, 508] width 18 height 12
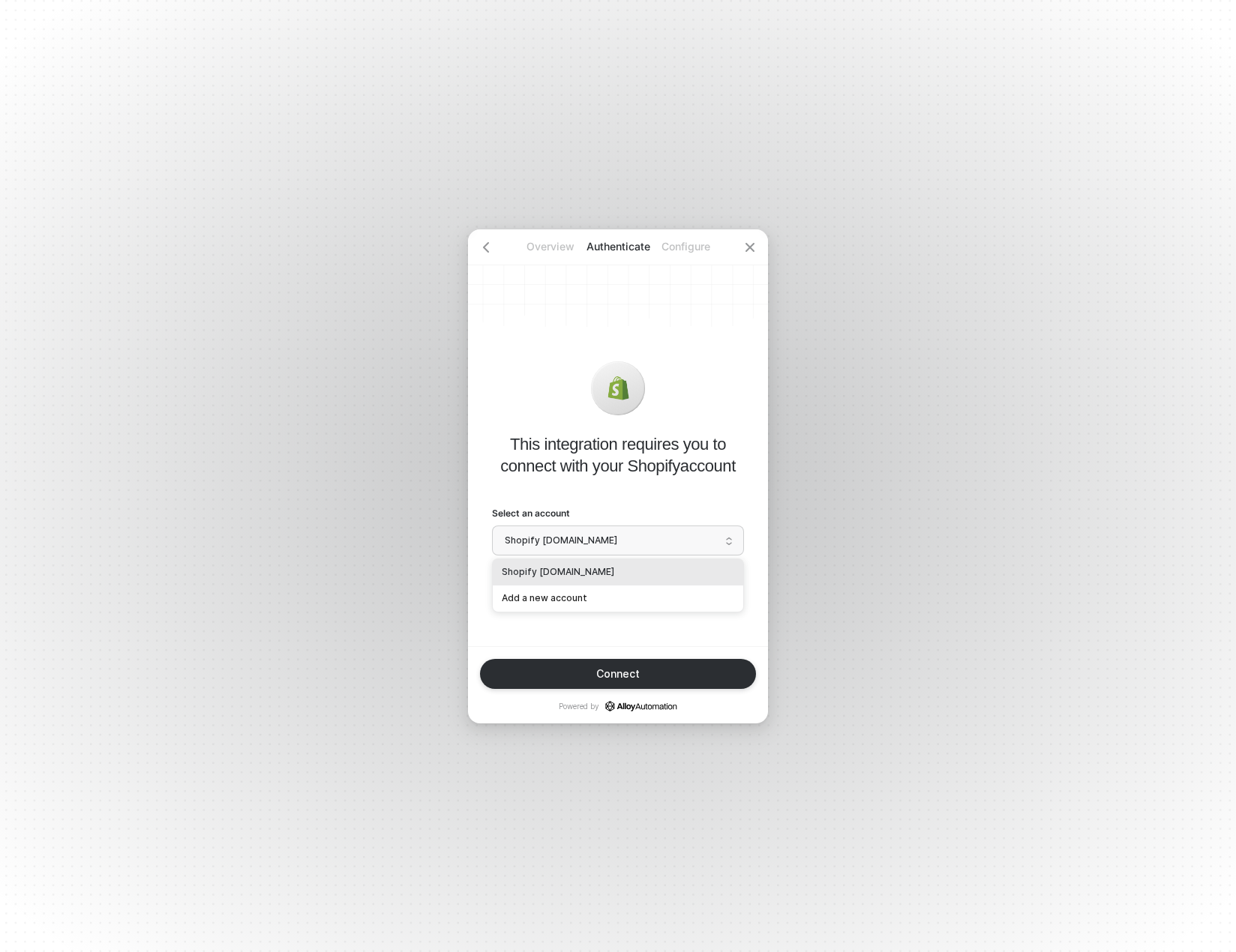
click at [576, 534] on span "Shopify [DOMAIN_NAME]" at bounding box center [617, 540] width 227 height 22
click at [548, 596] on div "Add a new account" at bounding box center [617, 599] width 233 height 15
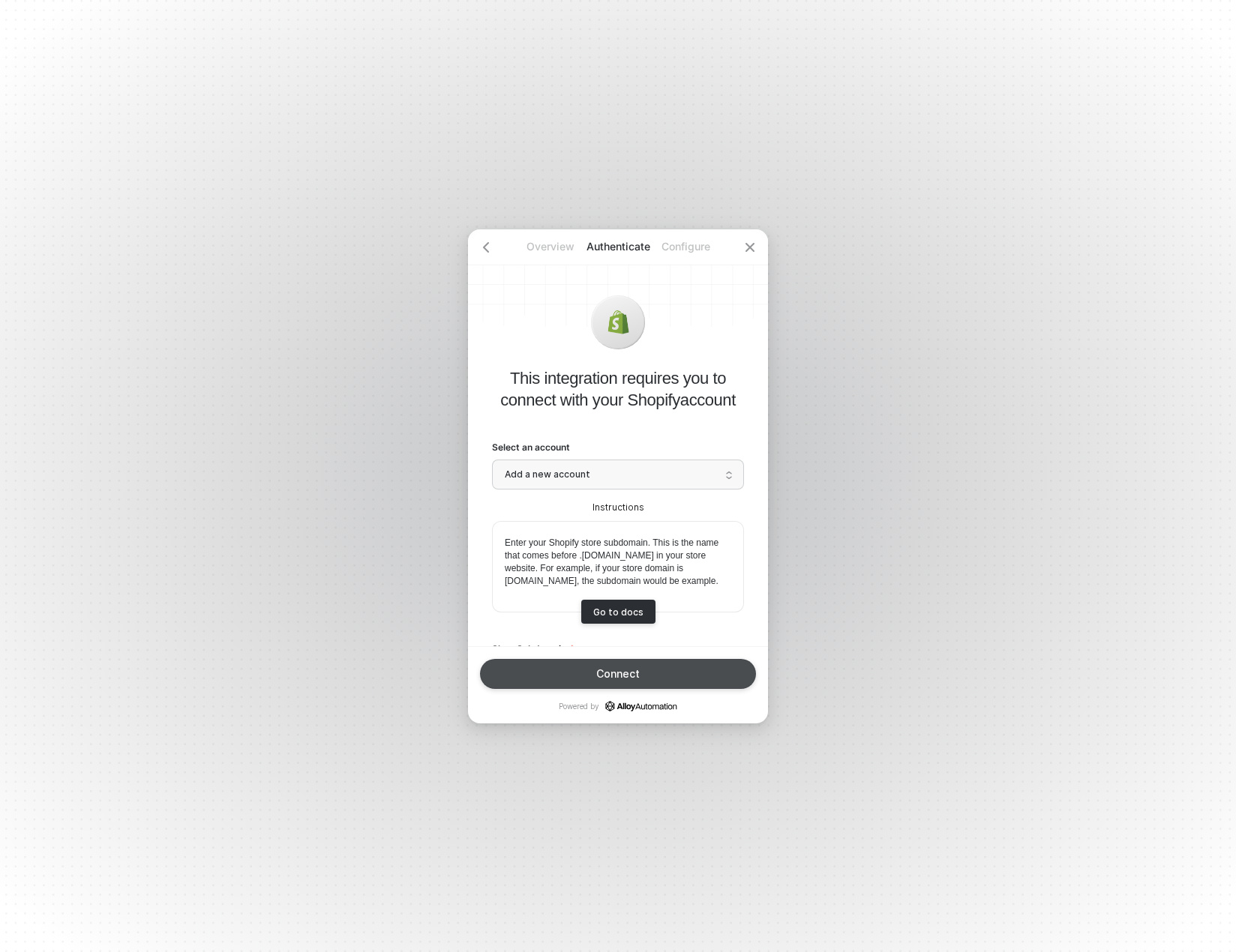
click at [602, 671] on div "Connect" at bounding box center [617, 674] width 44 height 12
click at [600, 666] on button "Connect" at bounding box center [618, 674] width 276 height 30
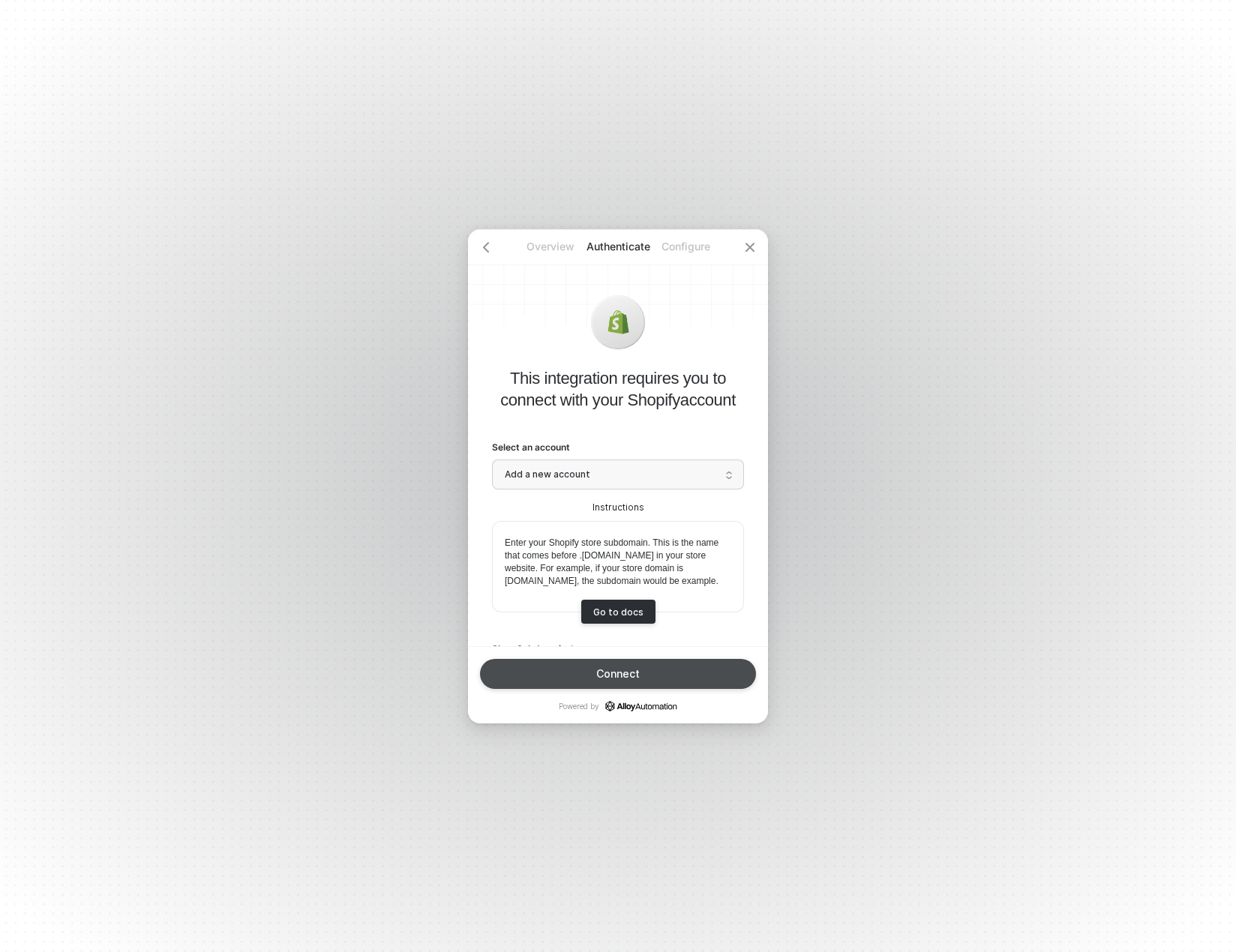
click at [600, 667] on button "Connect" at bounding box center [618, 674] width 276 height 30
click at [602, 668] on button "Connect" at bounding box center [618, 674] width 276 height 30
click at [602, 668] on div "Connect" at bounding box center [617, 674] width 44 height 12
click at [603, 669] on div "Connect" at bounding box center [617, 674] width 44 height 12
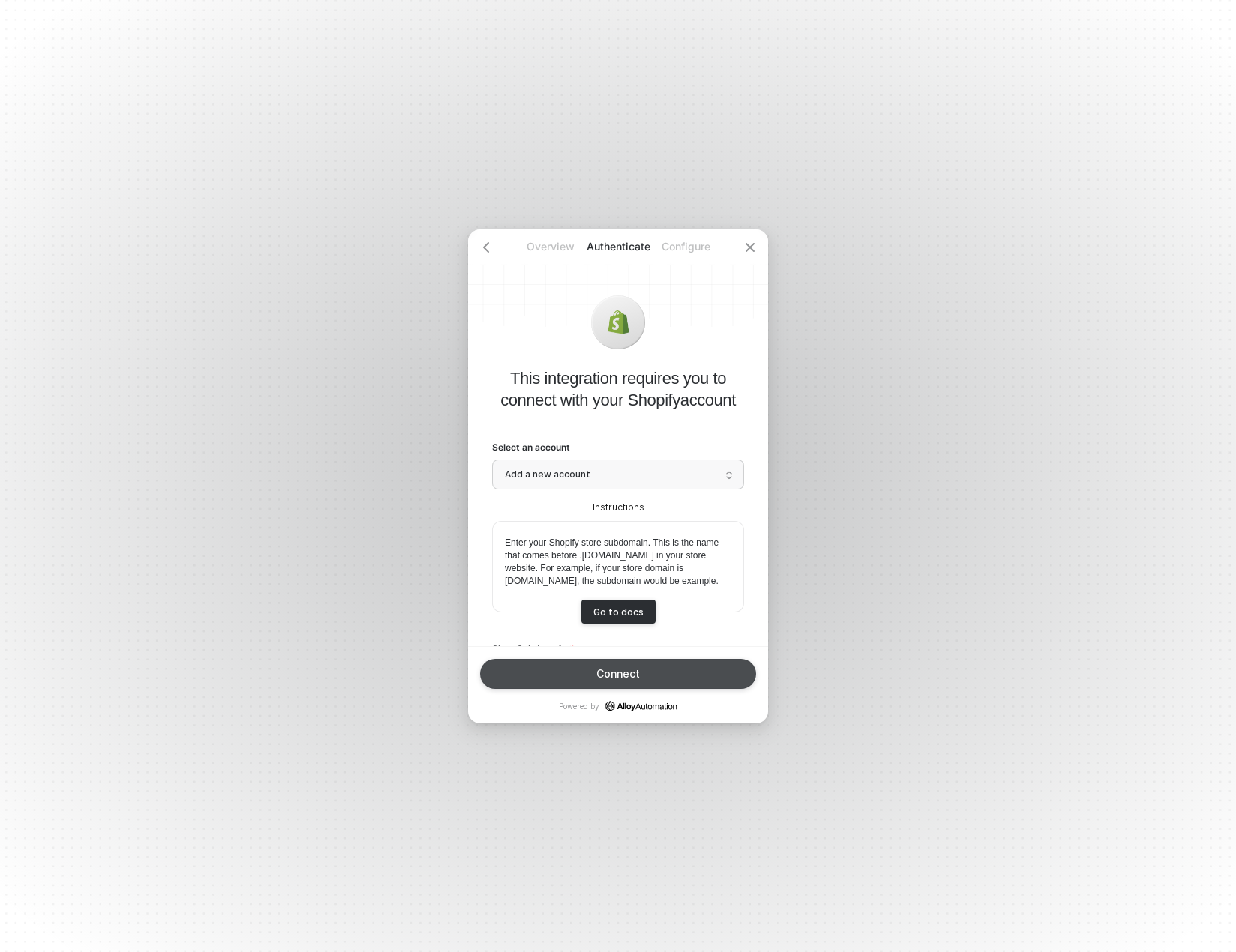
click at [603, 669] on div "Connect" at bounding box center [617, 674] width 44 height 12
click at [650, 677] on button "Connect" at bounding box center [618, 674] width 276 height 30
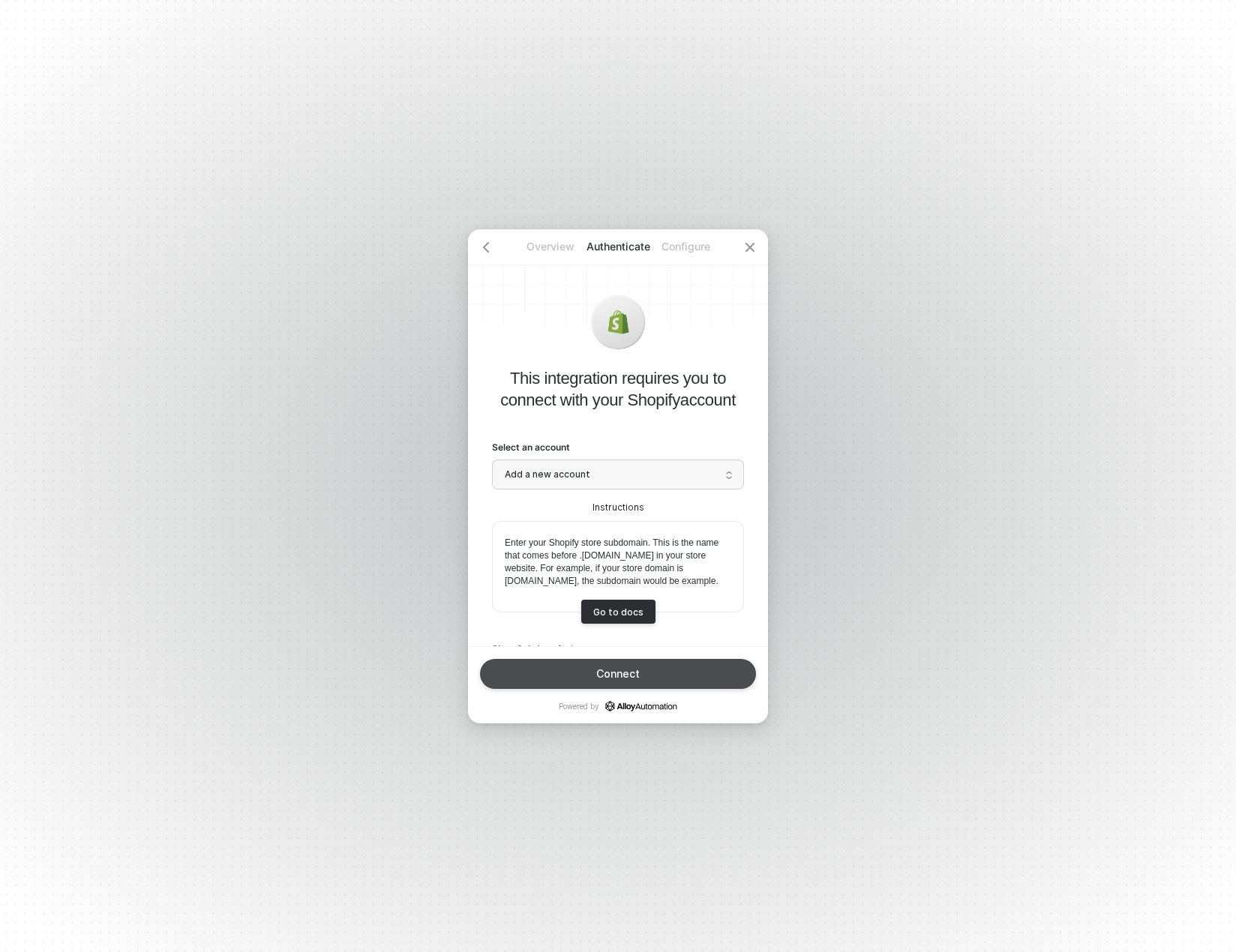
click at [651, 677] on button "Connect" at bounding box center [618, 674] width 276 height 30
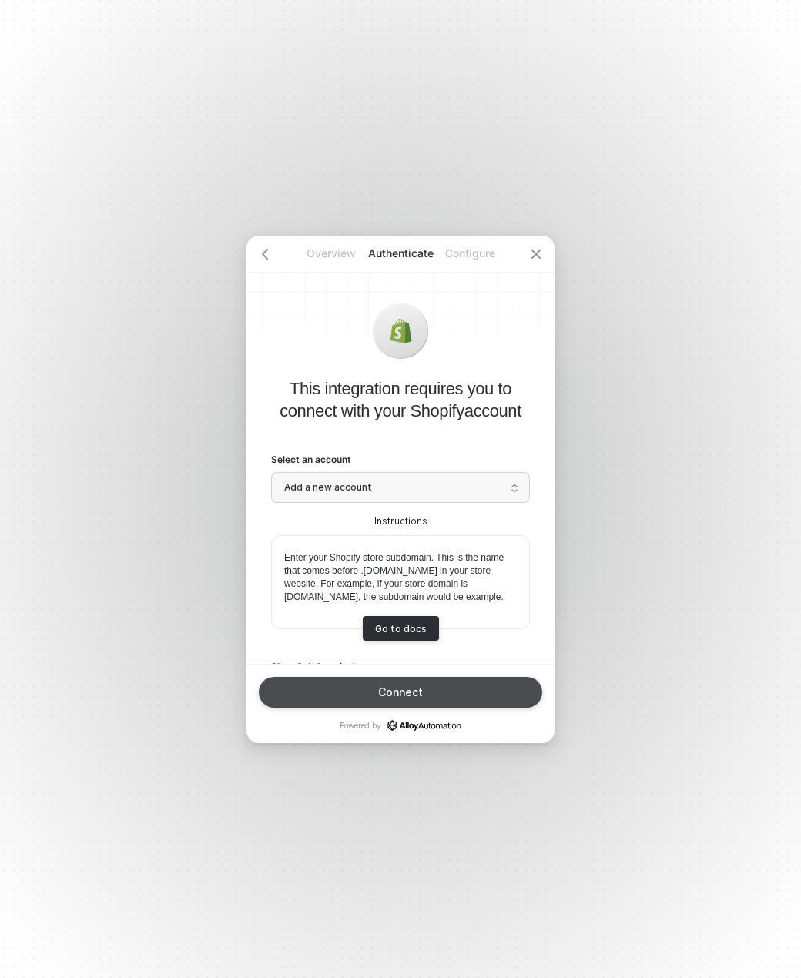
click at [341, 695] on button "Connect" at bounding box center [401, 692] width 284 height 31
click at [448, 685] on button "Connect" at bounding box center [401, 692] width 284 height 31
click at [672, 380] on div "Overview Authenticate Configure This integration requires you to connect with y…" at bounding box center [400, 489] width 801 height 978
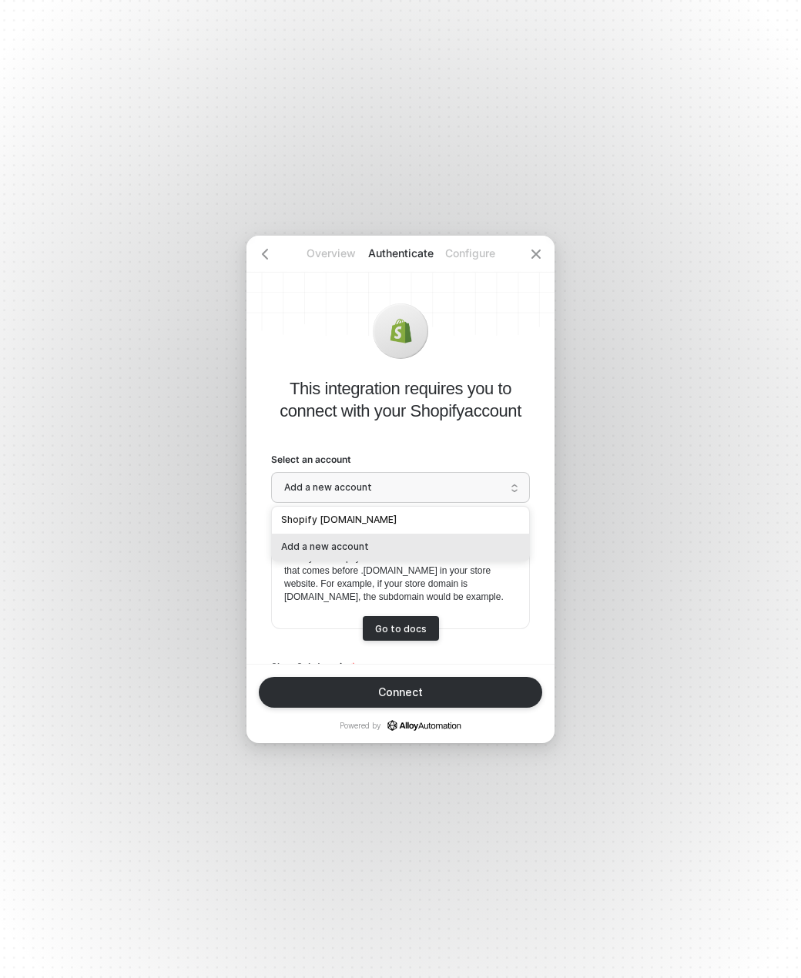
click at [374, 493] on span "Add a new account" at bounding box center [400, 487] width 233 height 23
click at [324, 542] on div "Add a new account" at bounding box center [400, 546] width 239 height 15
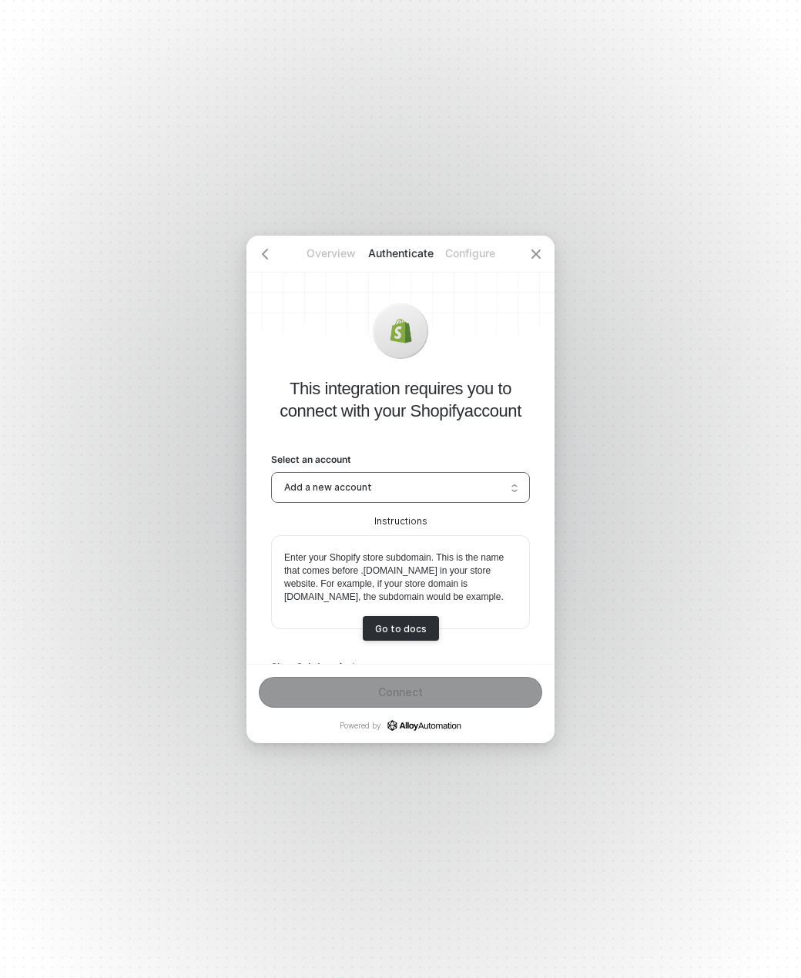
click at [452, 495] on span "Add a new account" at bounding box center [400, 487] width 233 height 23
click at [383, 518] on div "Shopify [DOMAIN_NAME]" at bounding box center [400, 520] width 239 height 15
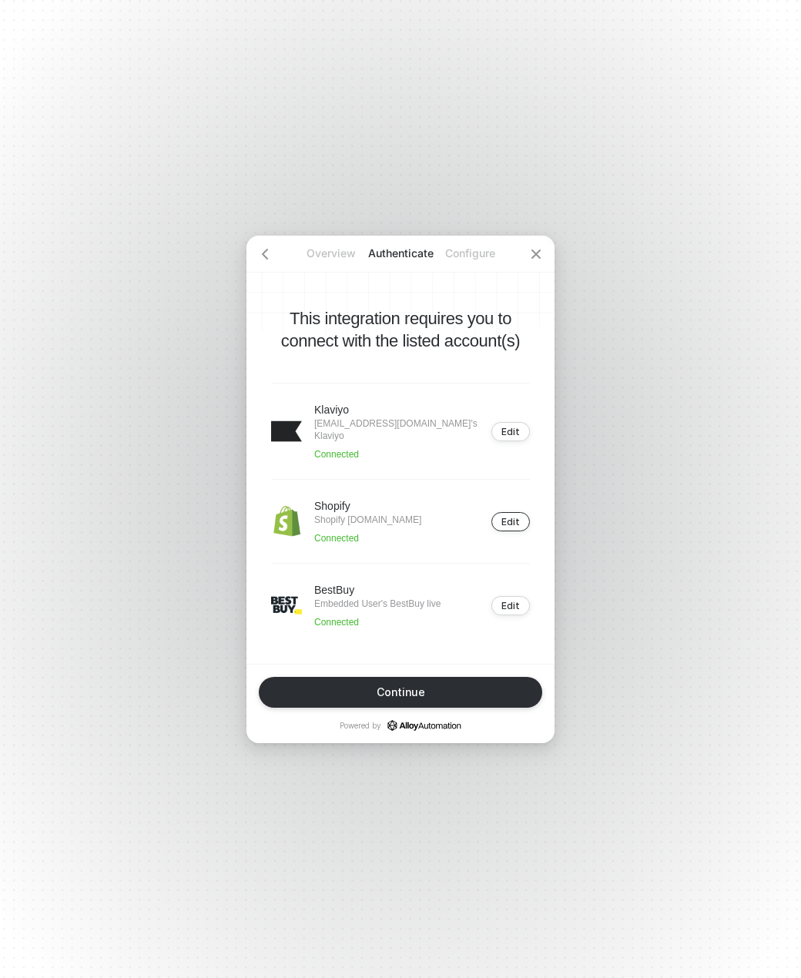
click at [519, 516] on div "Edit" at bounding box center [511, 522] width 18 height 12
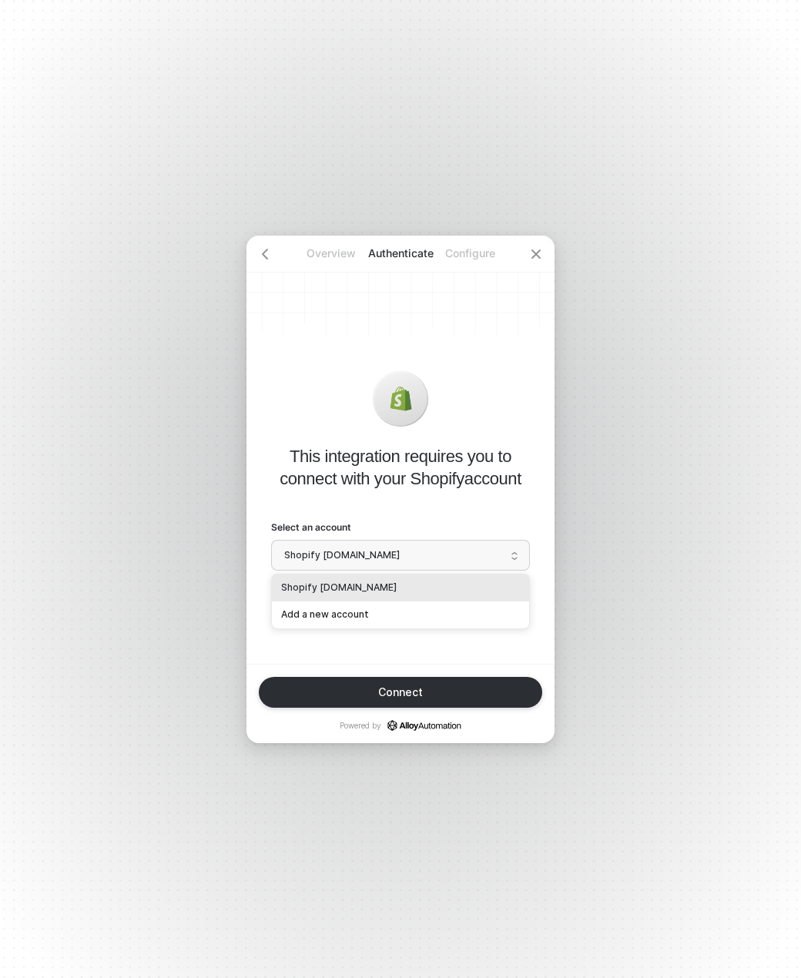
click at [355, 556] on span "Shopify [DOMAIN_NAME]" at bounding box center [400, 555] width 233 height 23
click at [349, 613] on div "Add a new account" at bounding box center [400, 615] width 239 height 15
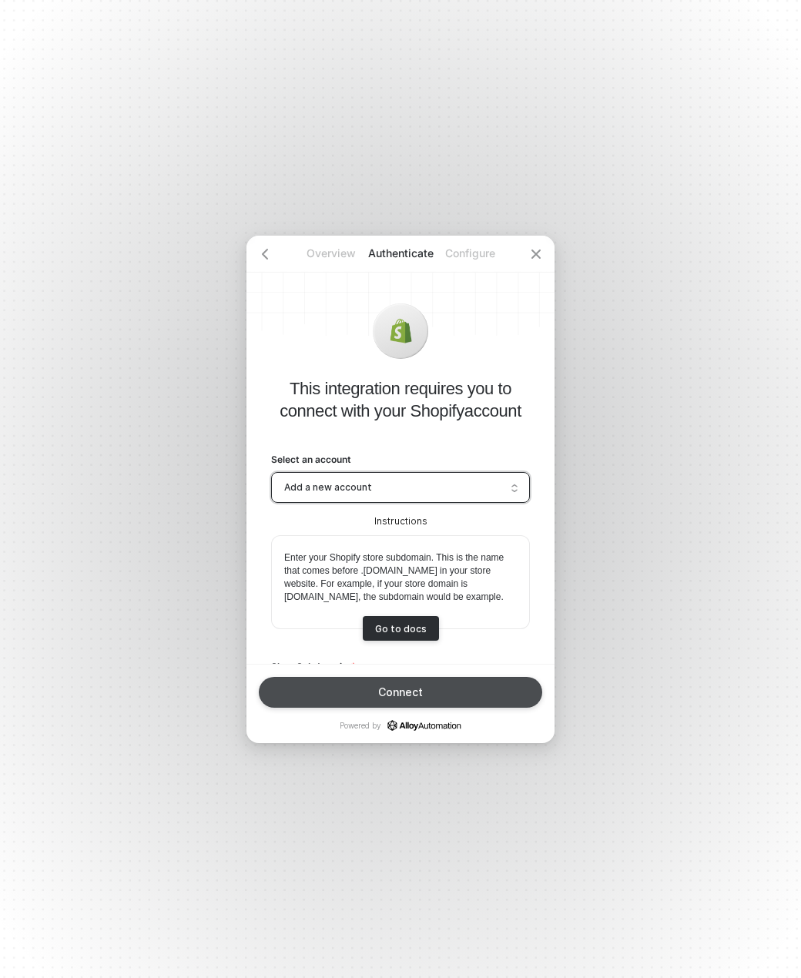
click at [403, 693] on div "Connect" at bounding box center [400, 692] width 45 height 12
click at [408, 684] on button "Connect" at bounding box center [401, 692] width 284 height 31
click at [409, 682] on button "Connect" at bounding box center [401, 692] width 284 height 31
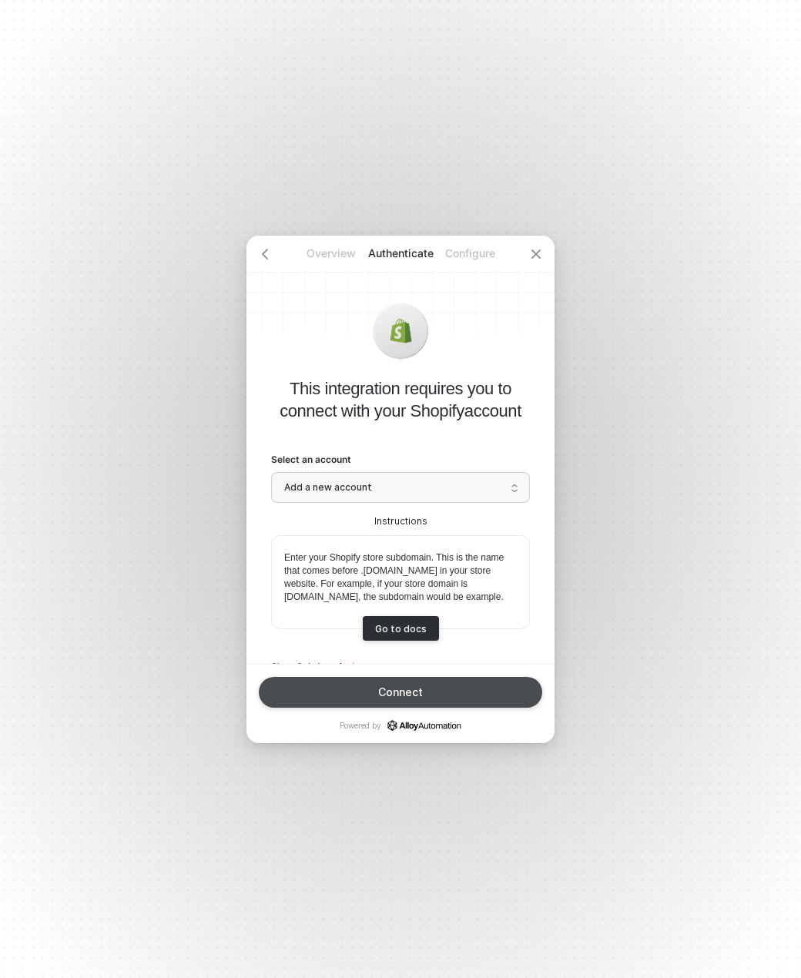
click at [466, 682] on button "Connect" at bounding box center [401, 692] width 284 height 31
click at [485, 690] on button "Connect" at bounding box center [401, 692] width 284 height 31
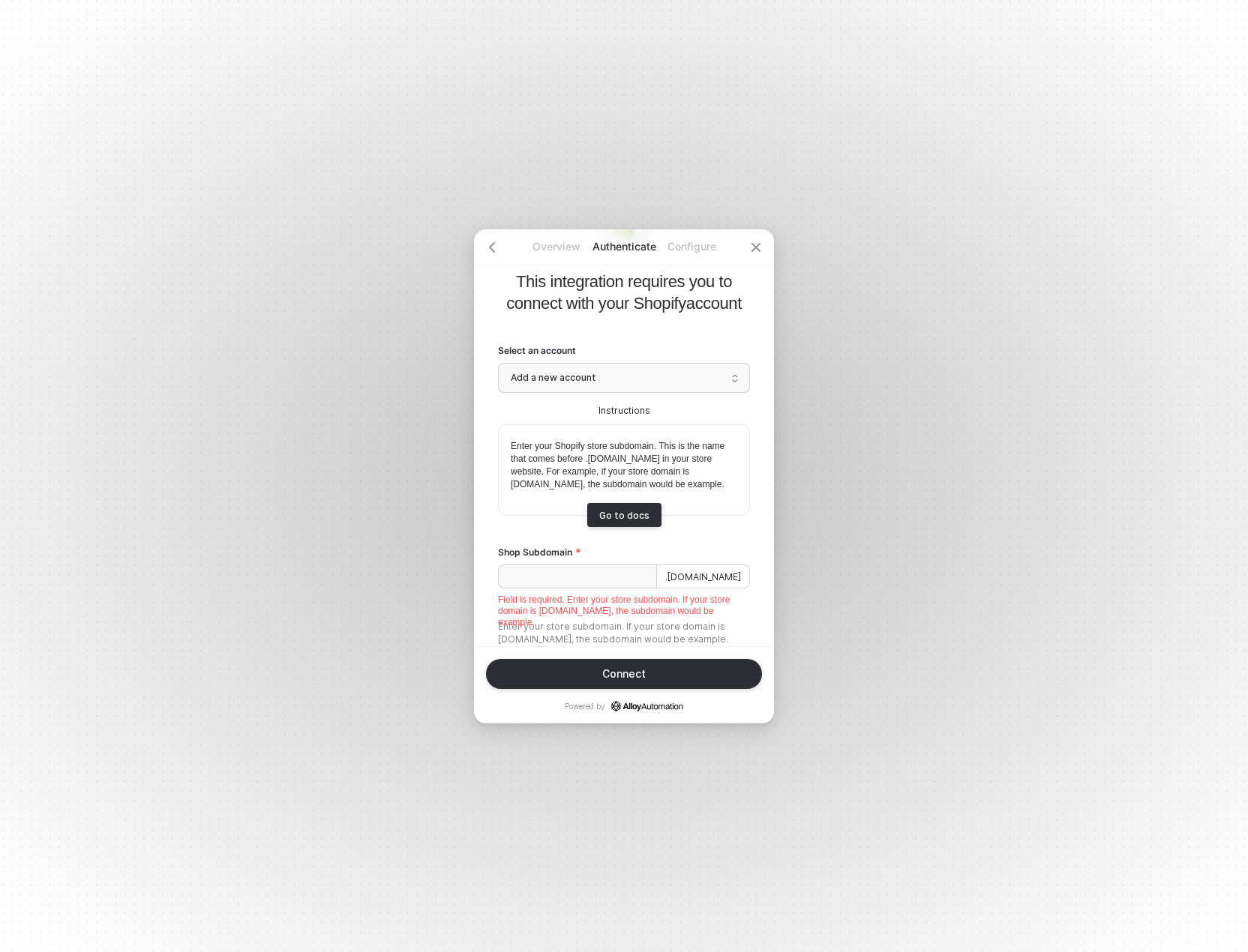
scroll to position [165, 0]
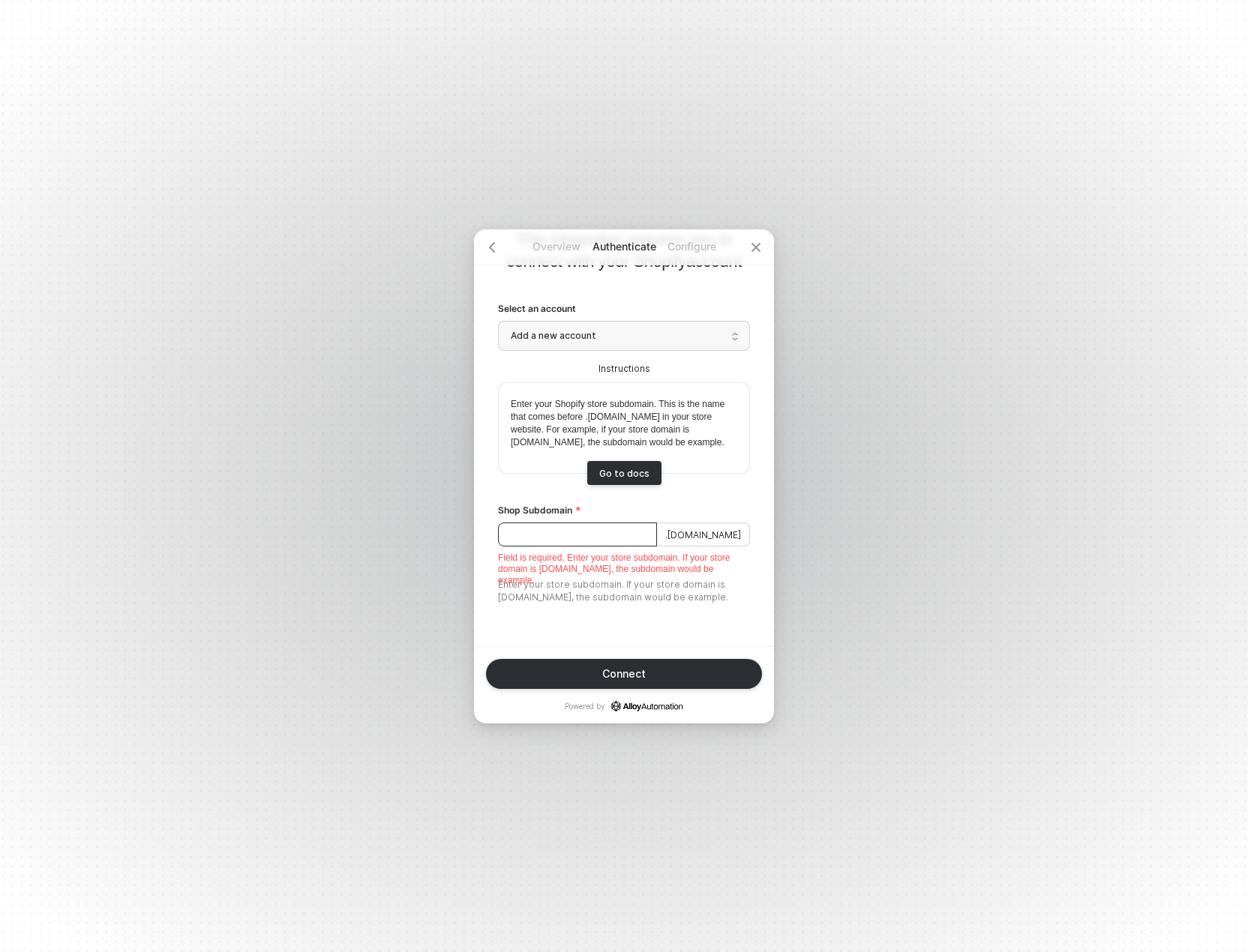
click at [609, 523] on input "Shop Subdomain" at bounding box center [577, 534] width 159 height 24
paste input "pioneer-global-devsite-pusa"
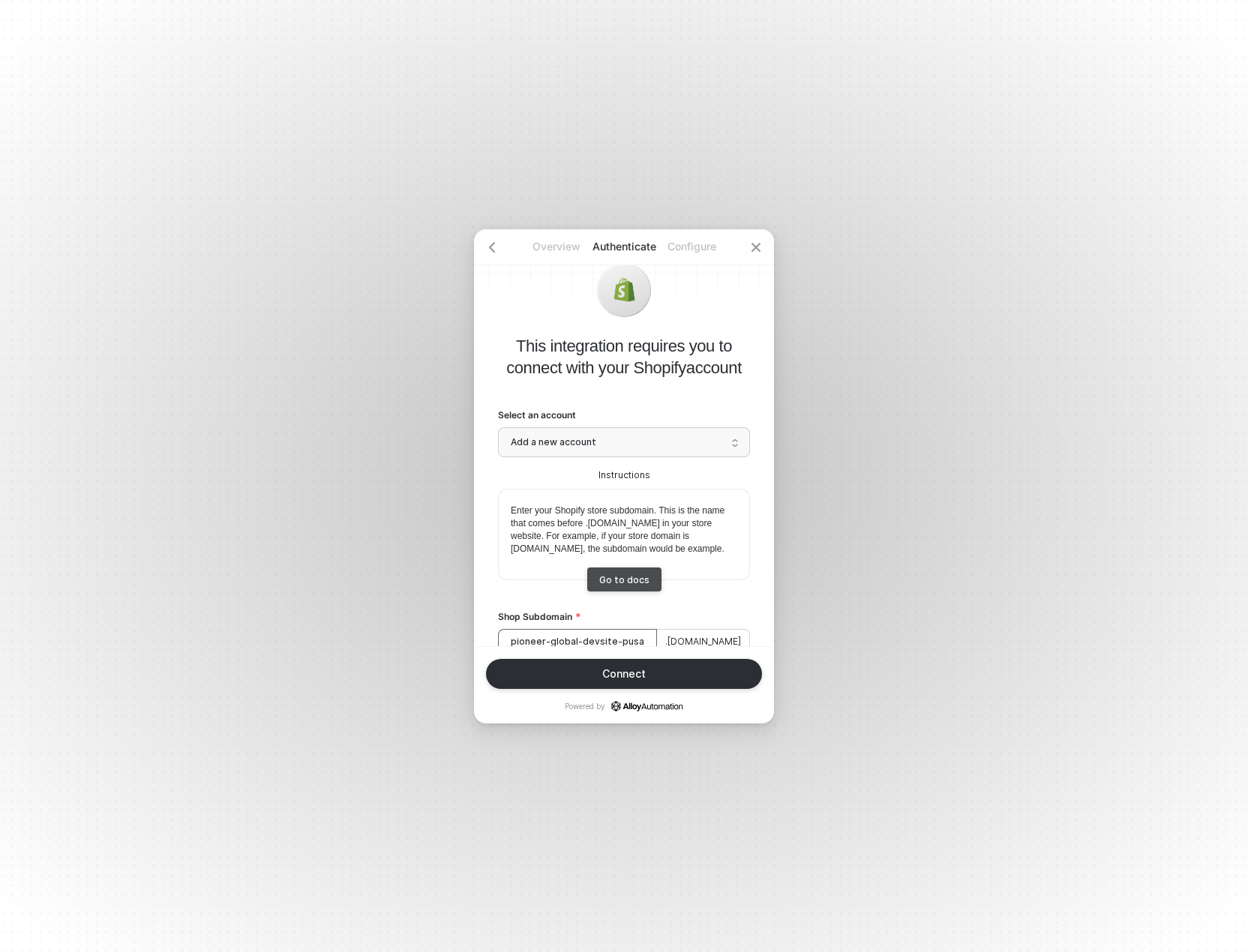
scroll to position [0, 0]
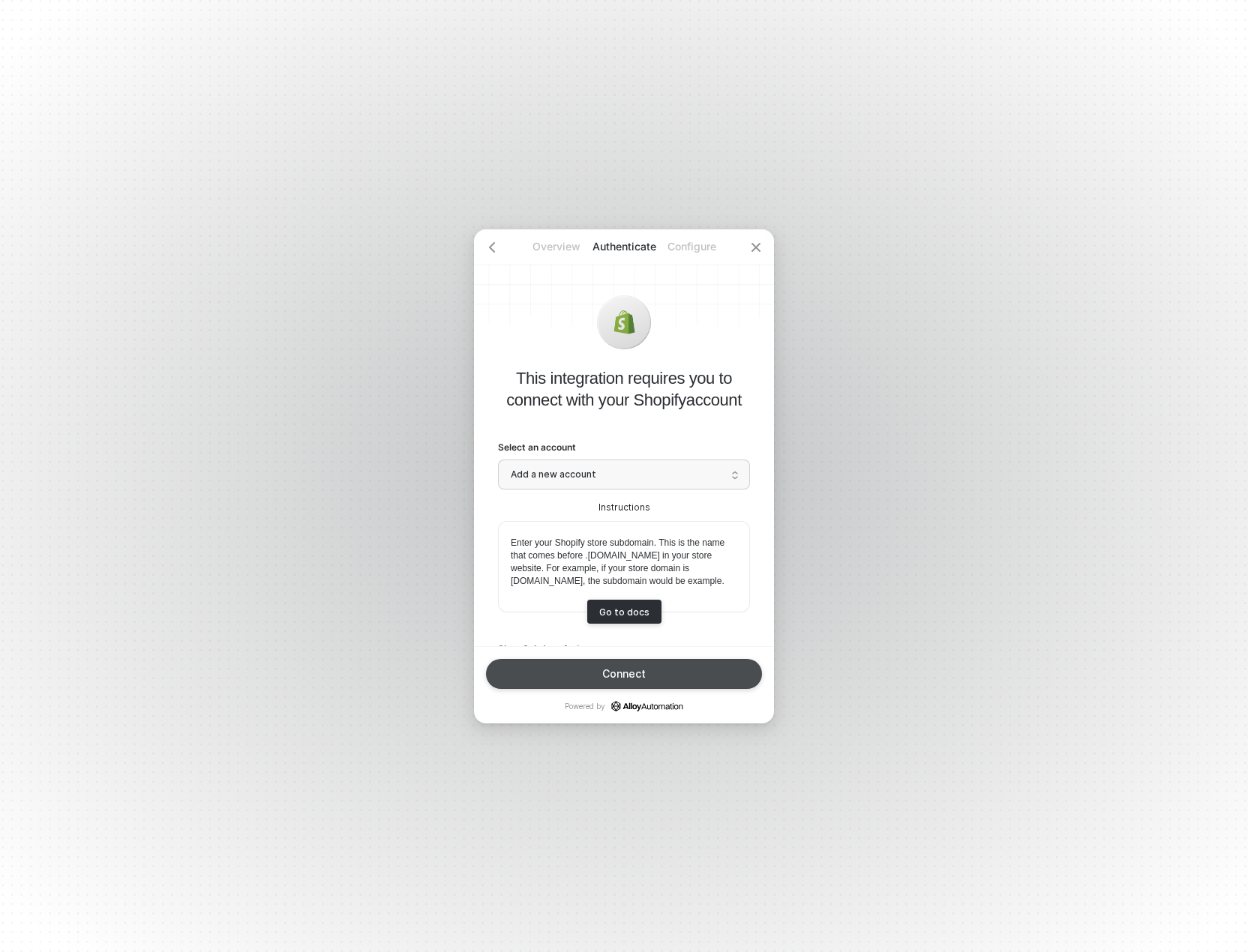
type input "pioneer-global-devsite-pusa"
click at [671, 661] on button "Connect" at bounding box center [624, 674] width 276 height 30
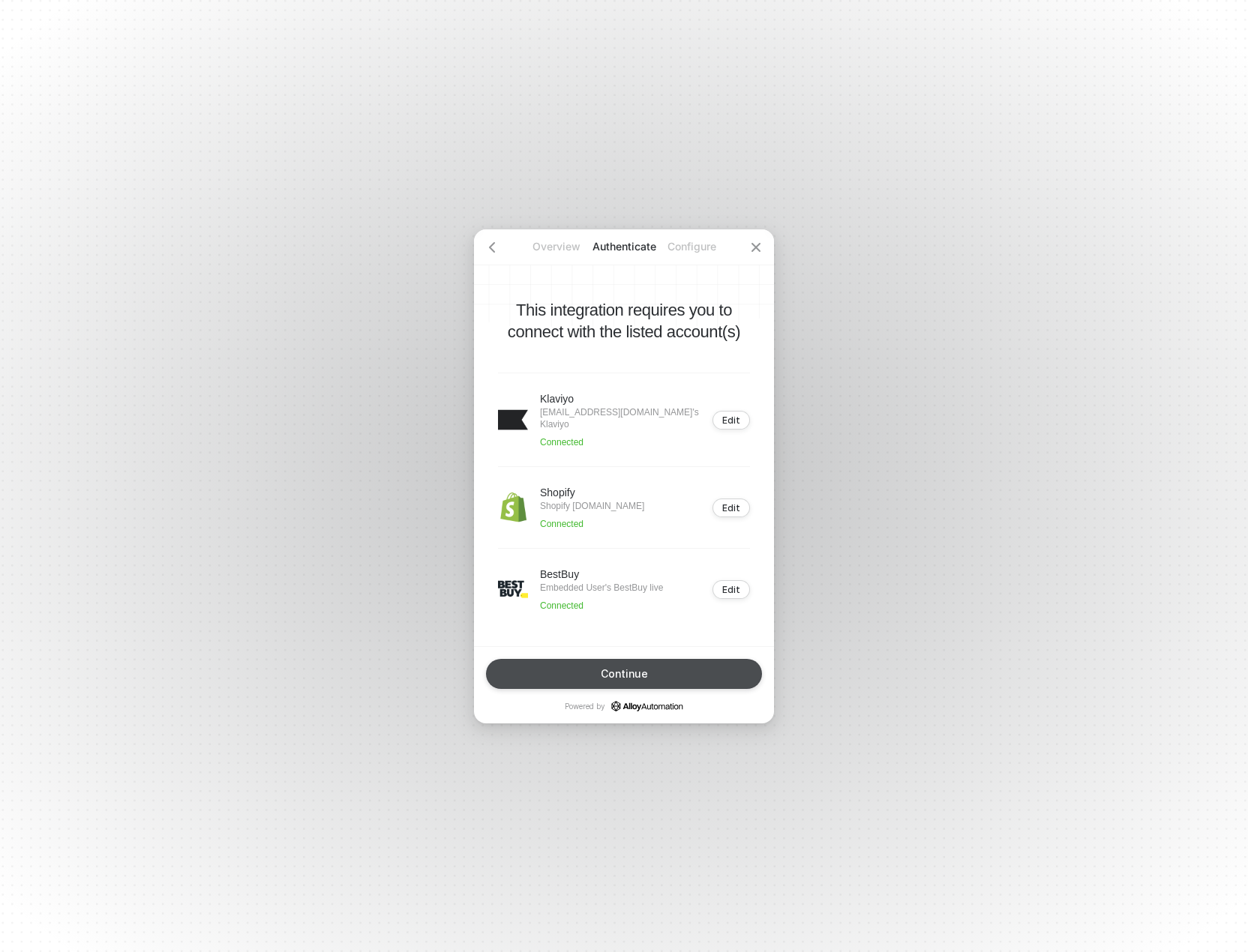
click at [662, 674] on button "Continue" at bounding box center [624, 674] width 276 height 30
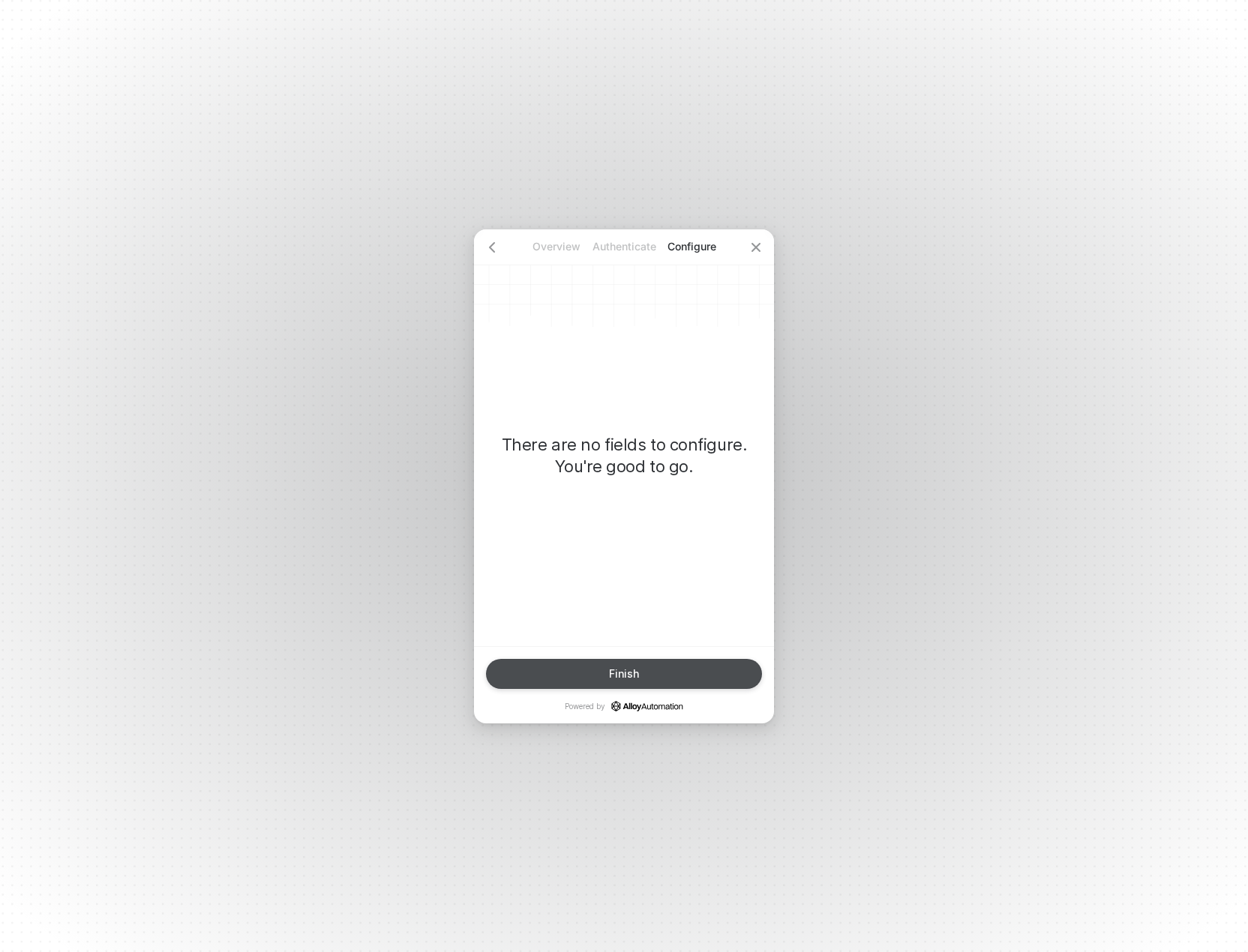
click at [662, 674] on button "Finish" at bounding box center [624, 674] width 276 height 30
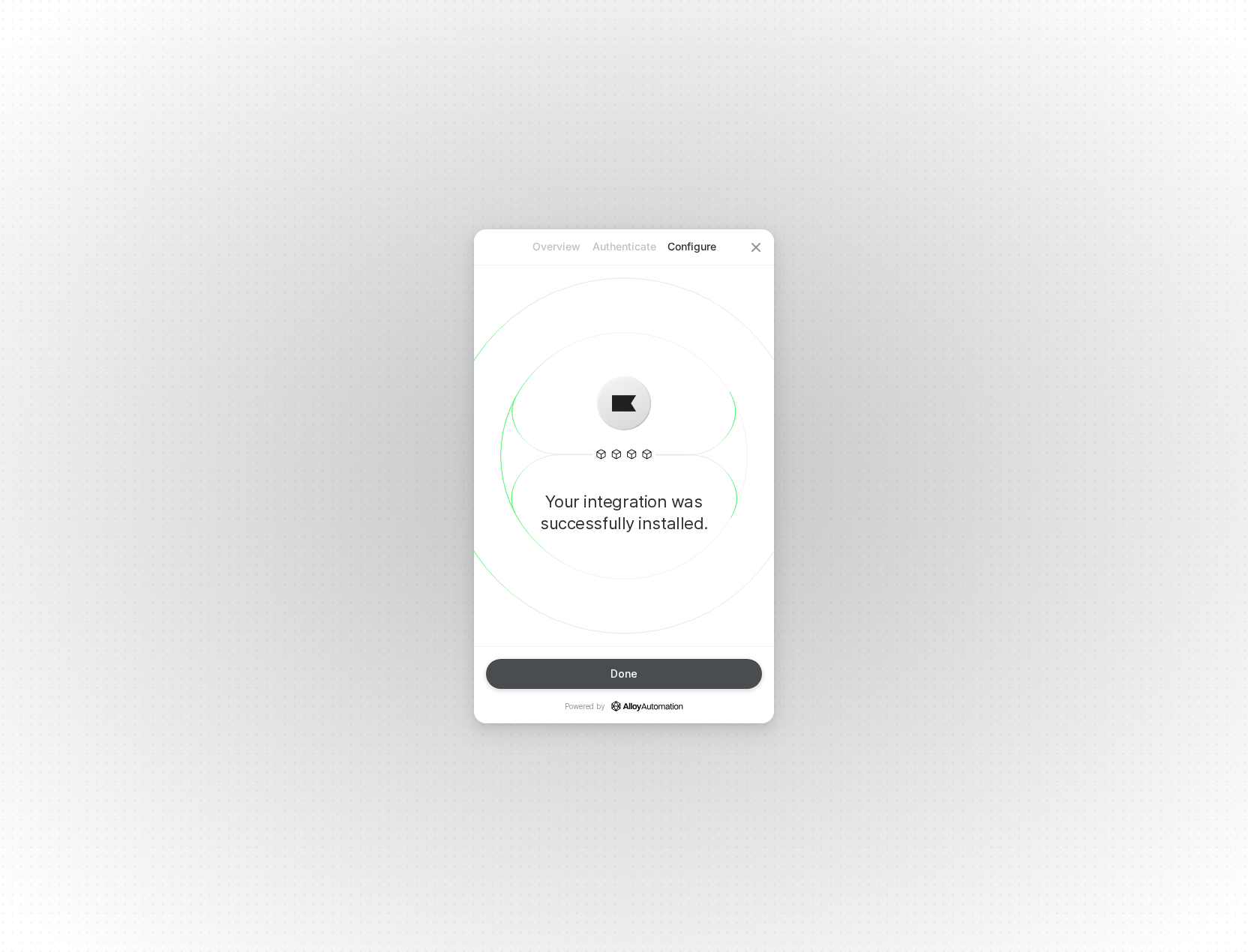
click at [668, 687] on button "Done" at bounding box center [624, 674] width 276 height 30
click at [661, 679] on button "Done" at bounding box center [624, 674] width 276 height 30
click at [636, 677] on div "Done" at bounding box center [624, 674] width 27 height 12
